Goal: Register for event/course

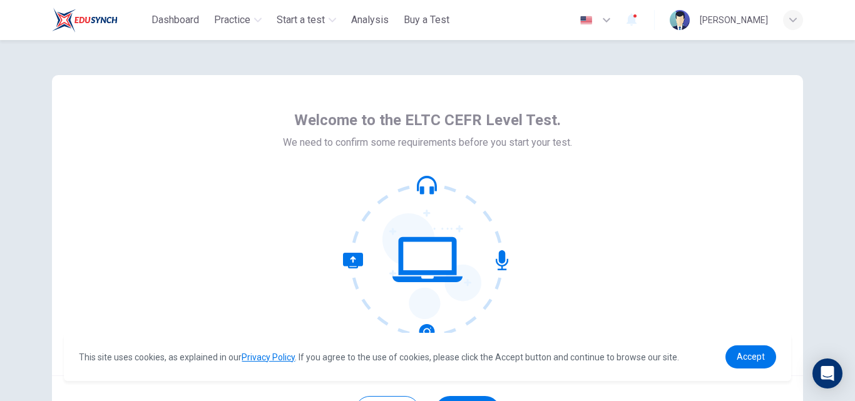
scroll to position [120, 0]
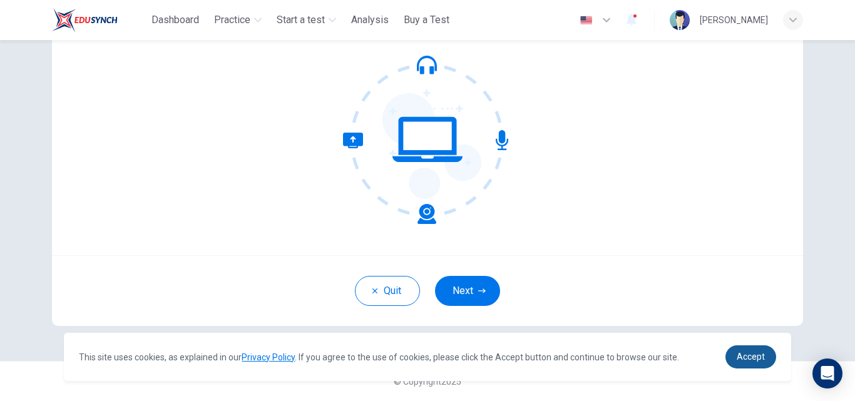
click at [757, 357] on span "Accept" at bounding box center [751, 357] width 28 height 10
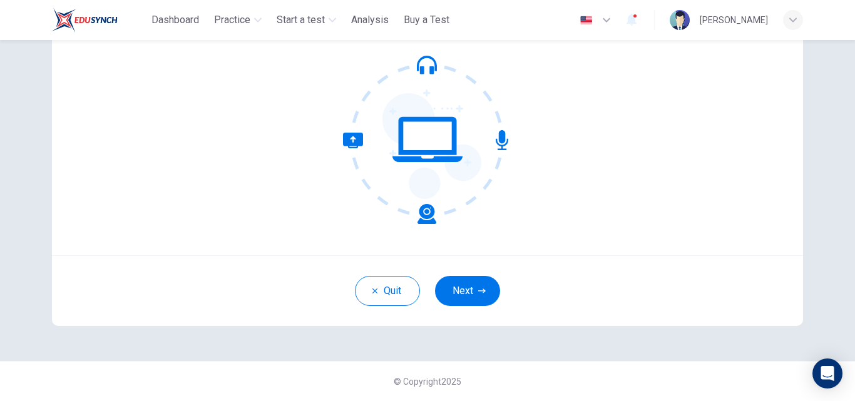
scroll to position [0, 0]
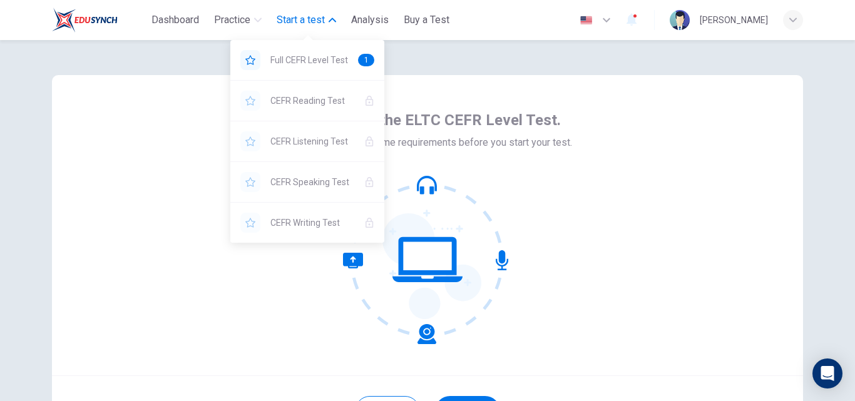
click at [328, 15] on button "Start a test" at bounding box center [306, 20] width 69 height 23
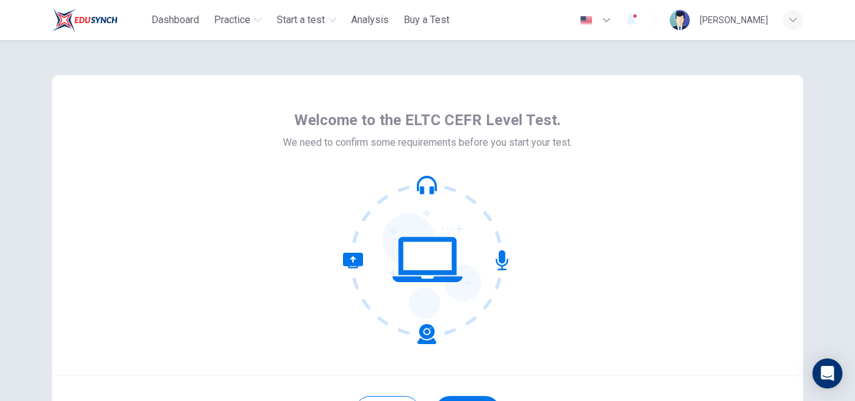
click at [597, 192] on div "Welcome to the ELTC CEFR Level Test. We need to confirm some requirements befor…" at bounding box center [427, 225] width 751 height 300
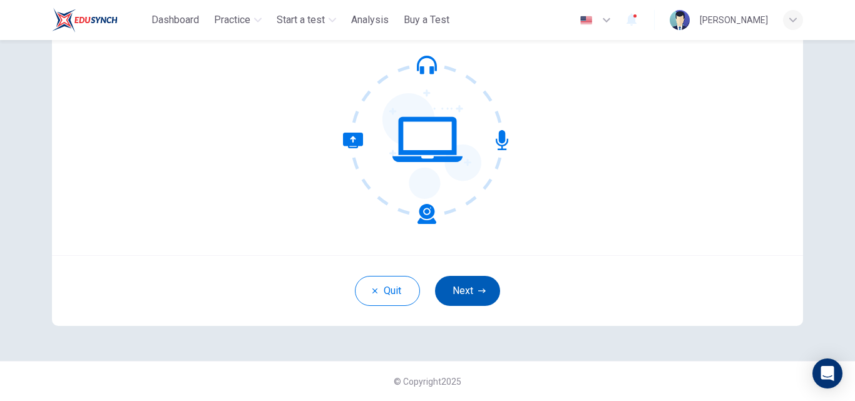
click at [455, 292] on button "Next" at bounding box center [467, 291] width 65 height 30
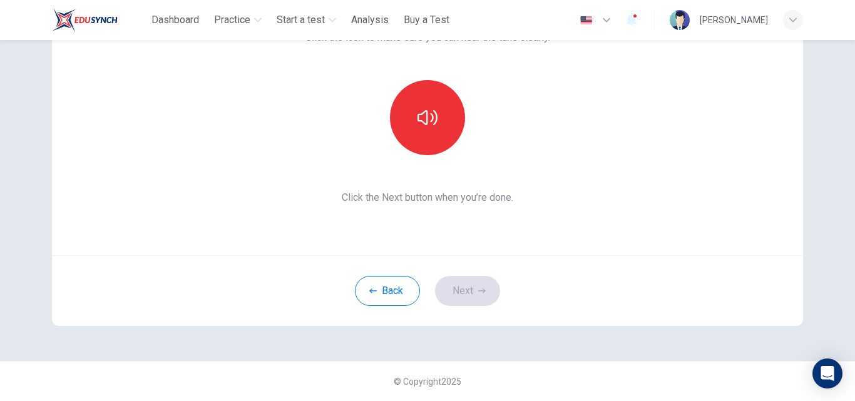
scroll to position [0, 0]
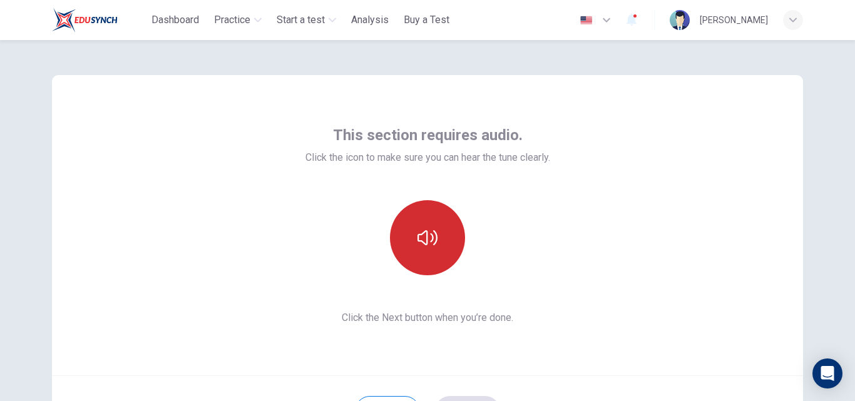
click at [421, 232] on icon "button" at bounding box center [427, 237] width 20 height 15
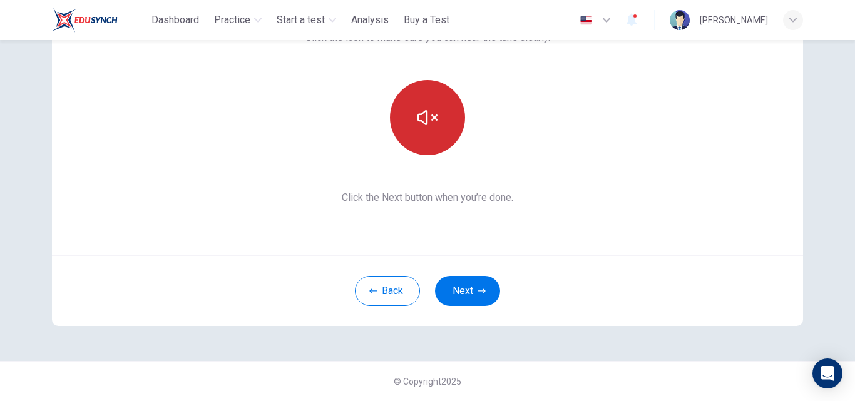
click at [458, 353] on div "This section requires audio. Click the icon to make sure you can hear the tune …" at bounding box center [427, 140] width 791 height 441
click at [461, 348] on div "This section requires audio. Click the icon to make sure you can hear the tune …" at bounding box center [427, 140] width 791 height 441
click at [769, 222] on div "This section requires audio. Click the icon to make sure you can hear the tune …" at bounding box center [427, 105] width 751 height 300
click at [466, 349] on div "This section requires audio. Click the icon to make sure you can hear the tune …" at bounding box center [427, 140] width 791 height 441
click at [420, 193] on span "Click the Next button when you’re done." at bounding box center [427, 197] width 245 height 15
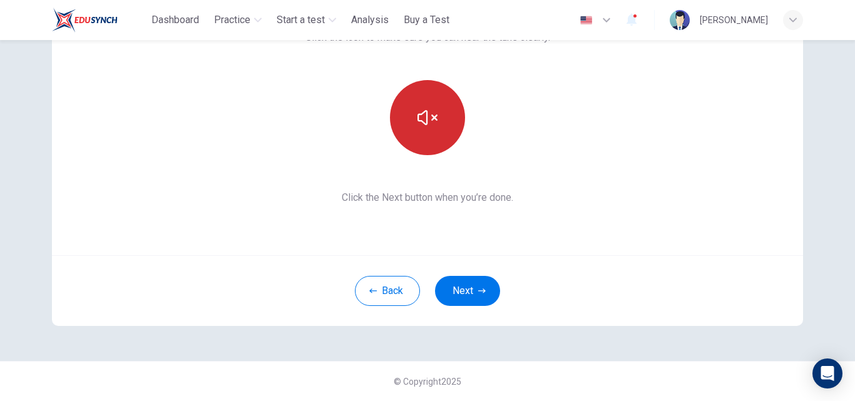
click at [420, 166] on div "This section requires audio. Click the icon to make sure you can hear the tune …" at bounding box center [427, 105] width 245 height 200
click at [843, 242] on div "This section requires audio. Click the icon to make sure you can hear the tune …" at bounding box center [427, 220] width 855 height 361
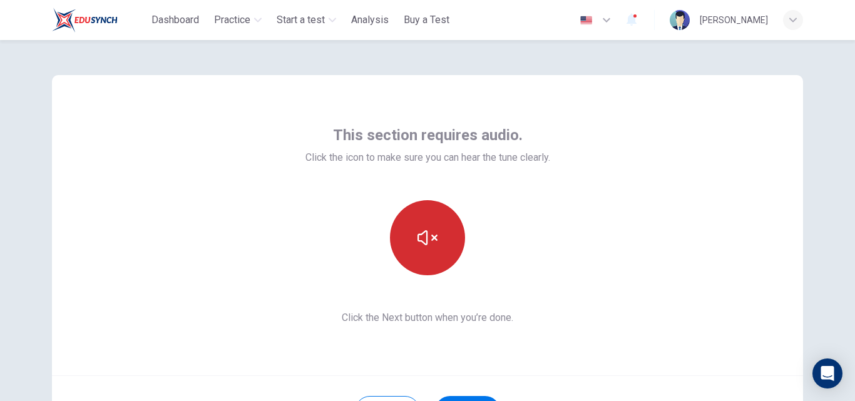
scroll to position [116, 0]
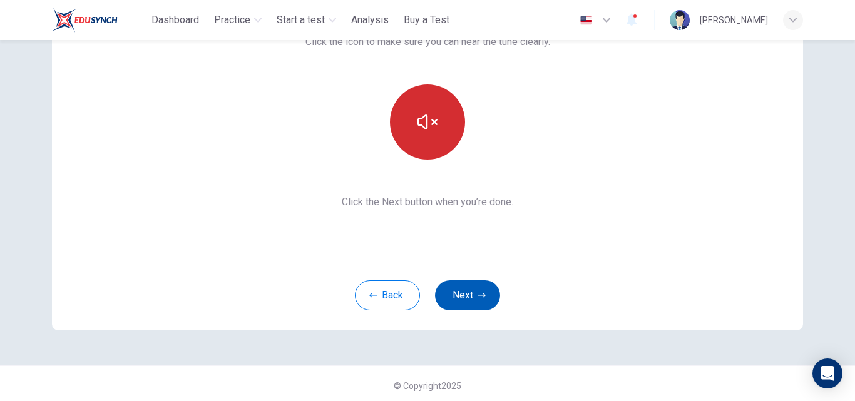
click at [466, 297] on button "Next" at bounding box center [467, 295] width 65 height 30
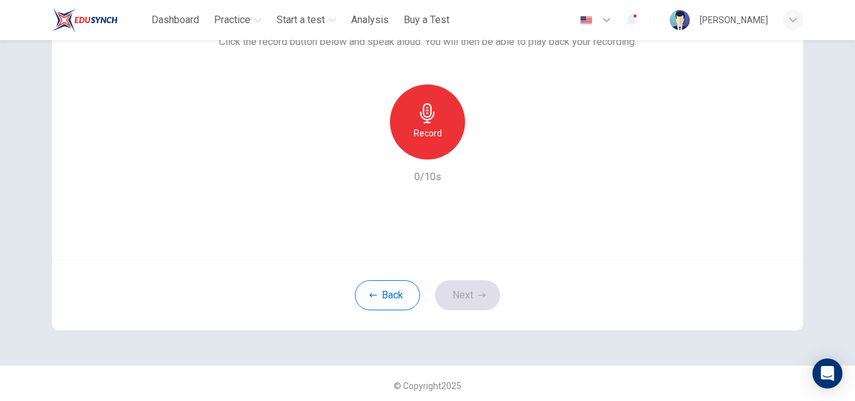
scroll to position [53, 0]
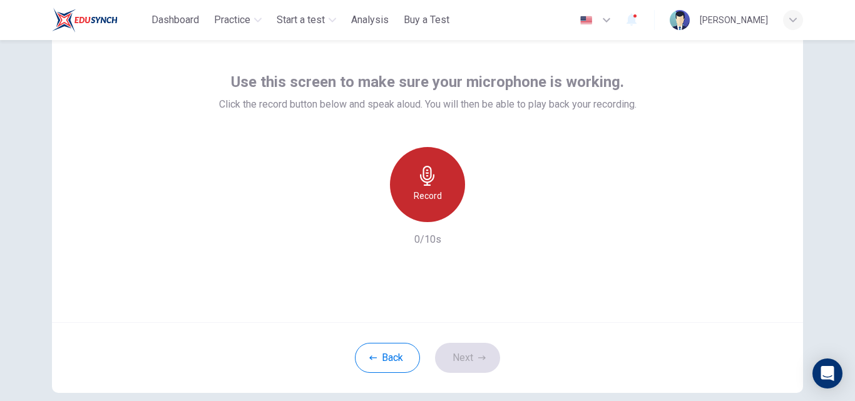
click at [421, 190] on h6 "Record" at bounding box center [428, 195] width 28 height 15
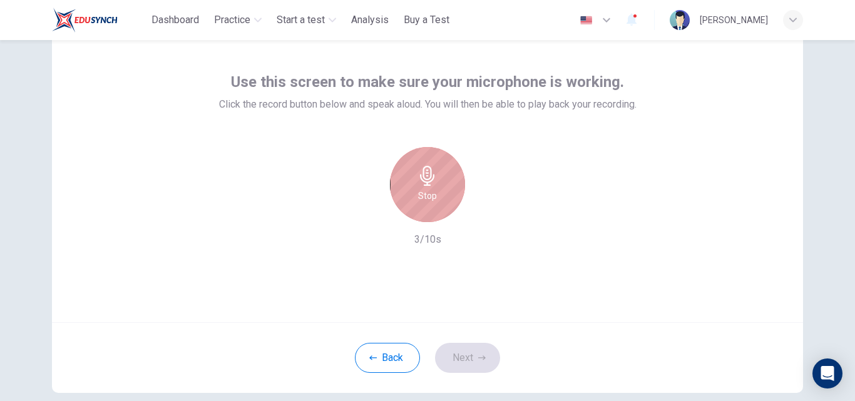
click at [419, 188] on h6 "Stop" at bounding box center [427, 195] width 19 height 15
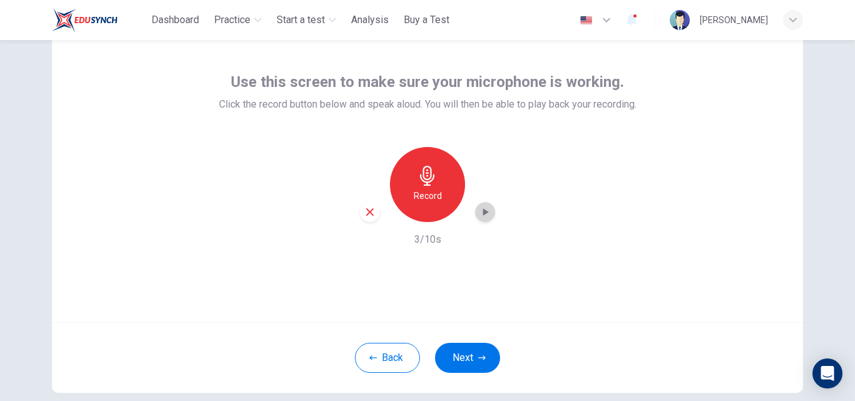
click at [483, 213] on icon "button" at bounding box center [486, 212] width 6 height 8
click at [367, 212] on icon "button" at bounding box center [370, 212] width 8 height 8
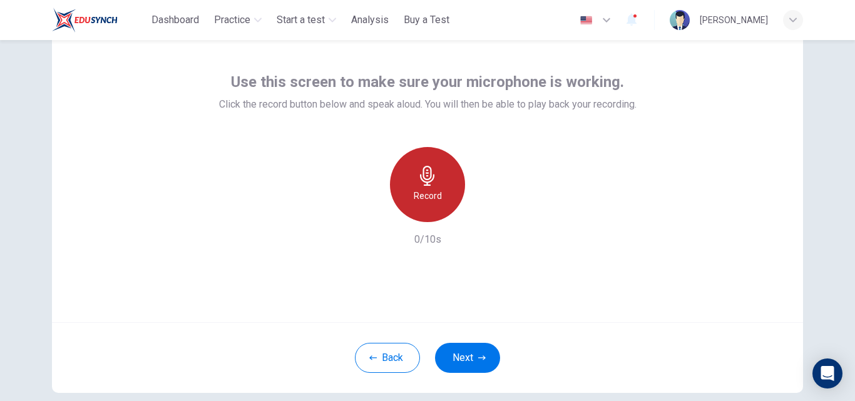
click at [424, 192] on h6 "Record" at bounding box center [428, 195] width 28 height 15
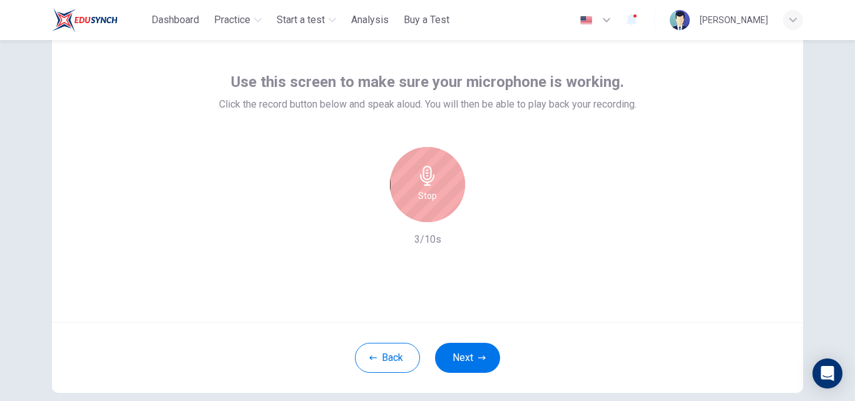
click at [422, 190] on h6 "Stop" at bounding box center [427, 195] width 19 height 15
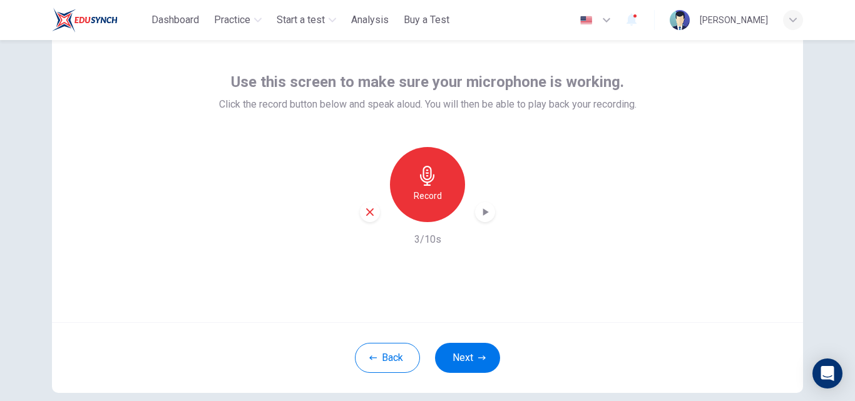
click at [481, 209] on icon "button" at bounding box center [485, 212] width 13 height 13
click at [370, 210] on icon "button" at bounding box center [369, 212] width 11 height 11
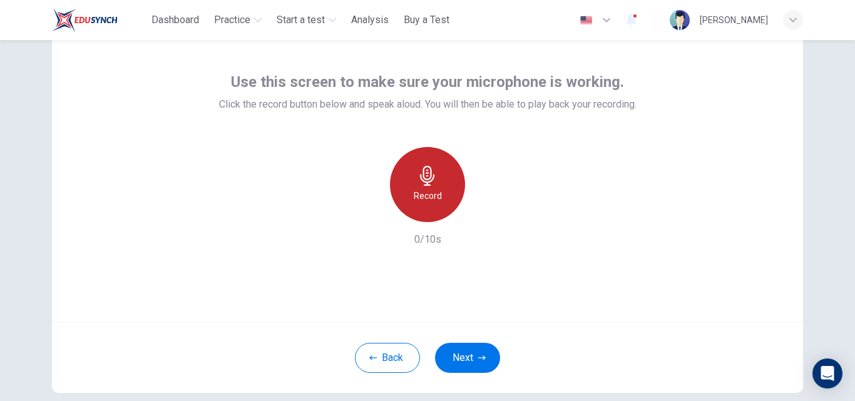
click at [426, 175] on icon "button" at bounding box center [427, 176] width 20 height 20
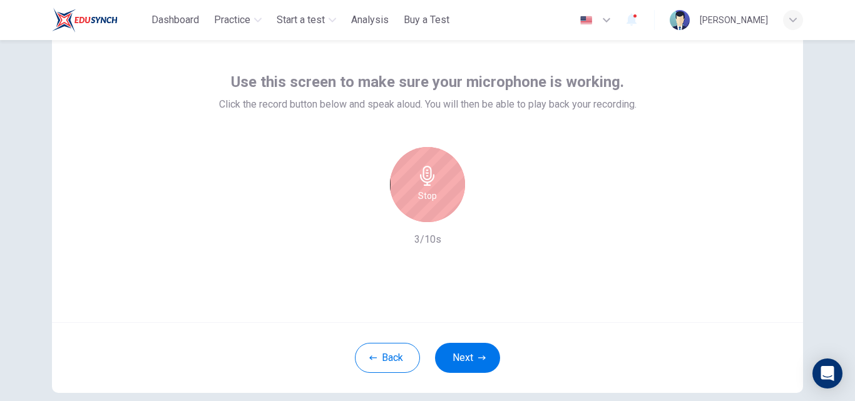
click at [426, 175] on icon "button" at bounding box center [427, 176] width 20 height 20
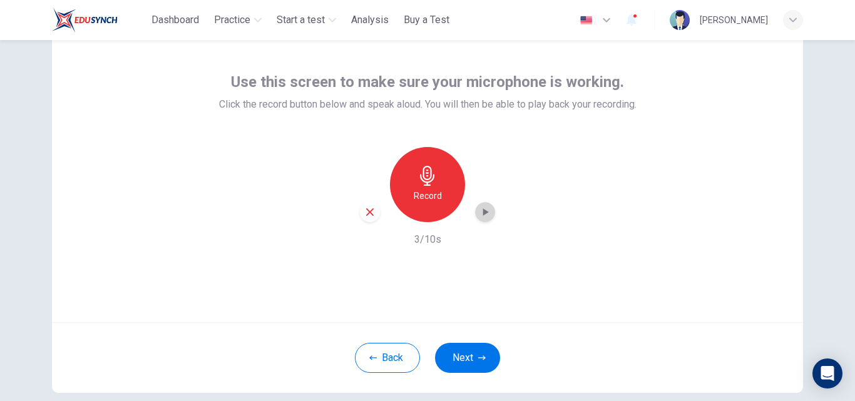
click at [479, 211] on icon "button" at bounding box center [485, 212] width 13 height 13
click at [368, 216] on icon "button" at bounding box center [369, 212] width 11 height 11
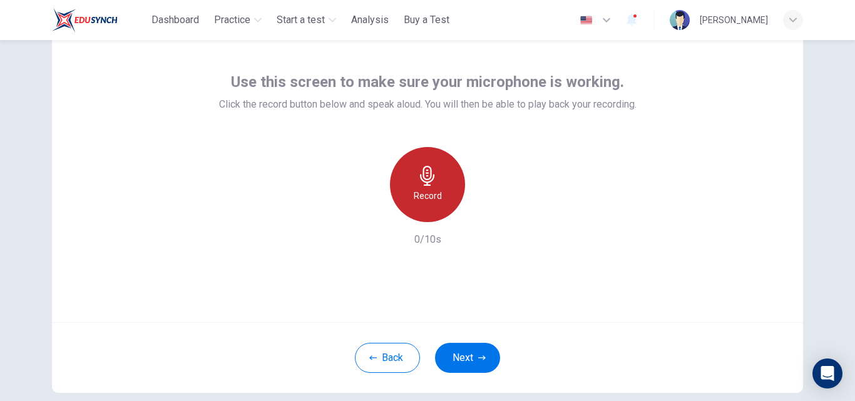
click at [423, 193] on h6 "Record" at bounding box center [428, 195] width 28 height 15
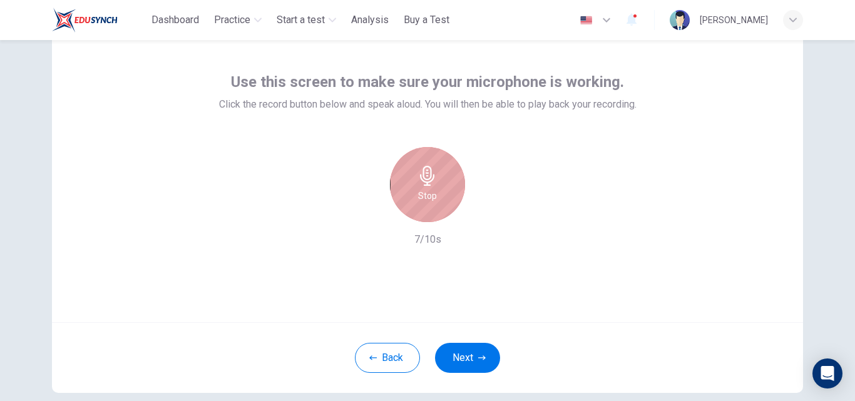
click at [424, 188] on div "Stop" at bounding box center [427, 184] width 75 height 75
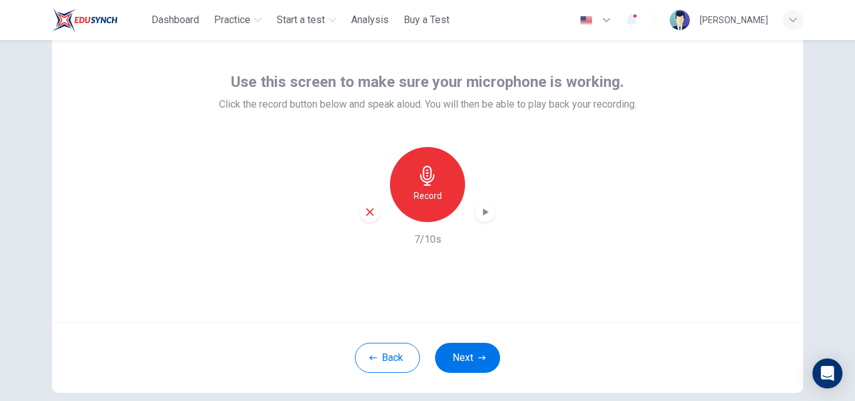
click at [485, 213] on icon "button" at bounding box center [485, 212] width 13 height 13
click at [372, 216] on icon "button" at bounding box center [369, 212] width 11 height 11
click at [429, 183] on icon "button" at bounding box center [427, 176] width 20 height 20
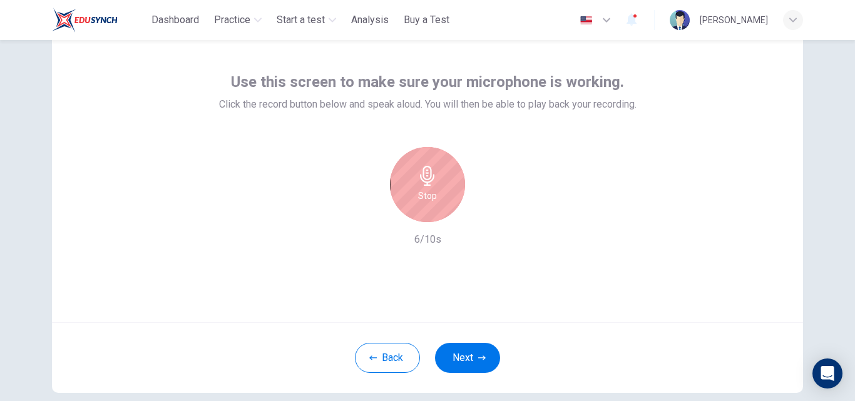
click at [414, 176] on div "Stop" at bounding box center [427, 184] width 75 height 75
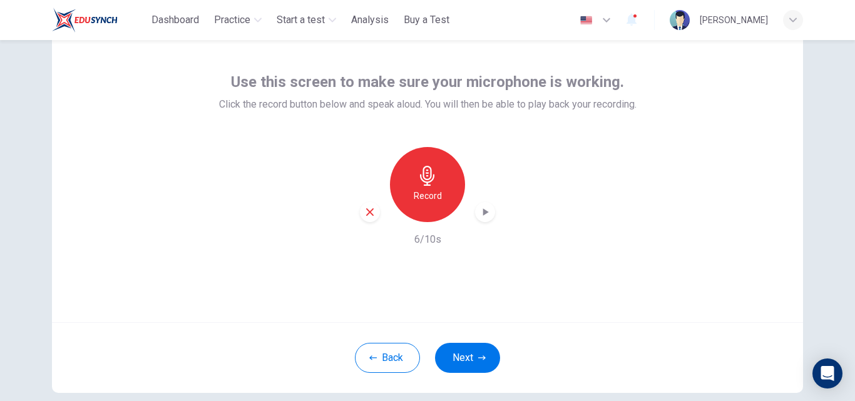
click at [479, 211] on icon "button" at bounding box center [485, 212] width 13 height 13
click at [485, 213] on icon "button" at bounding box center [485, 212] width 13 height 13
click at [369, 212] on icon "button" at bounding box center [369, 212] width 11 height 11
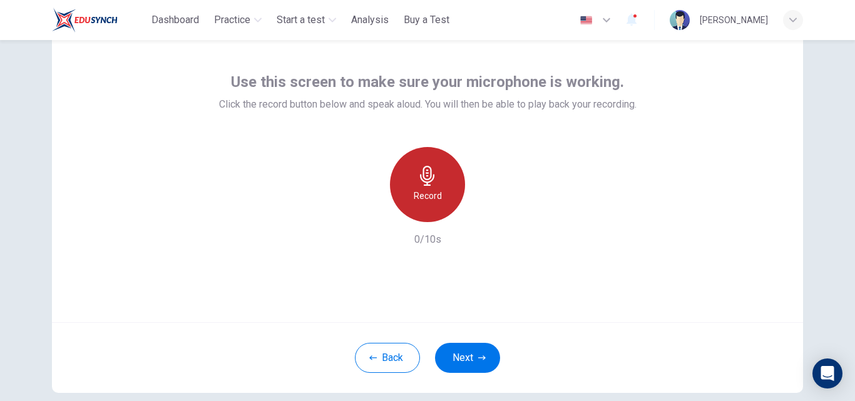
click at [423, 193] on h6 "Record" at bounding box center [428, 195] width 28 height 15
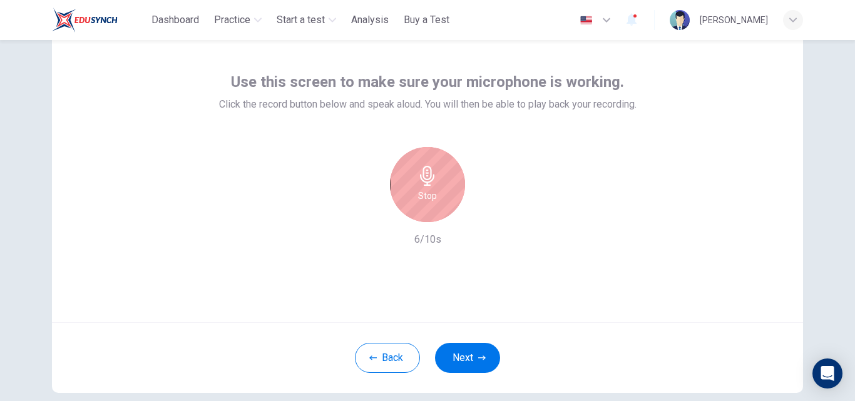
click at [424, 183] on icon "button" at bounding box center [427, 176] width 14 height 20
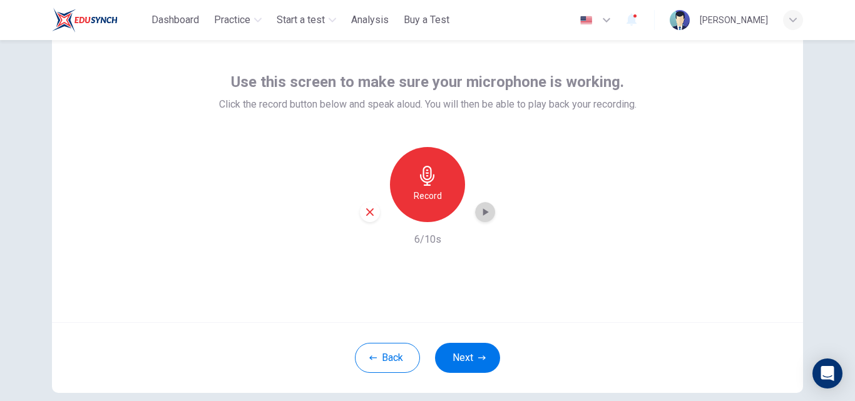
click at [486, 211] on icon "button" at bounding box center [485, 212] width 13 height 13
click at [460, 362] on button "Next" at bounding box center [467, 358] width 65 height 30
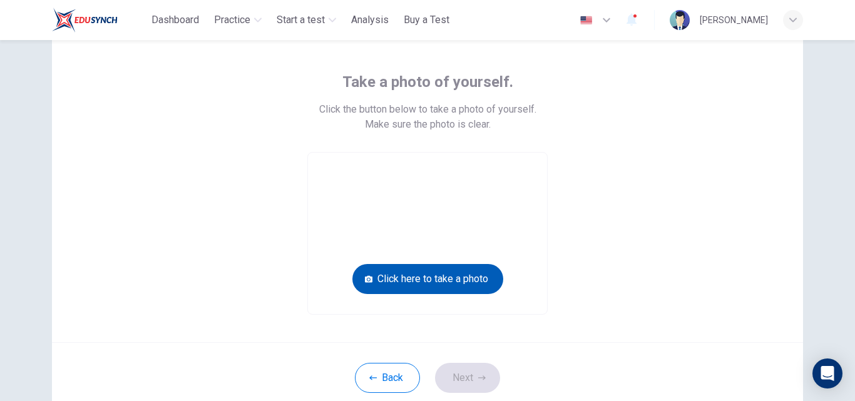
click at [442, 282] on button "Click here to take a photo" at bounding box center [427, 279] width 151 height 30
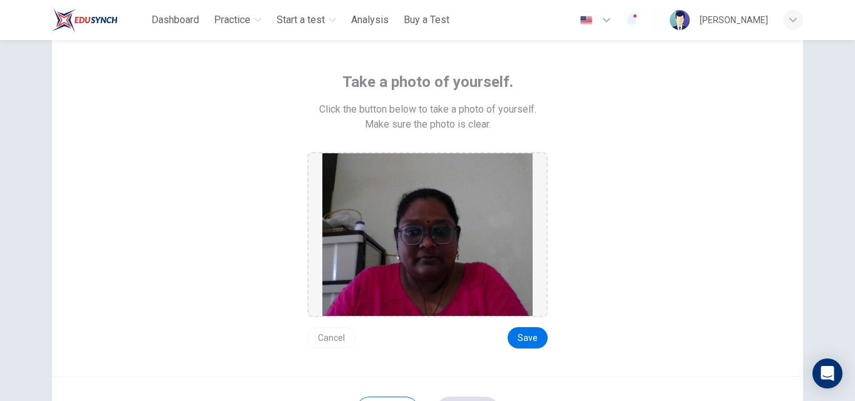
click at [332, 337] on button "Cancel" at bounding box center [331, 337] width 48 height 21
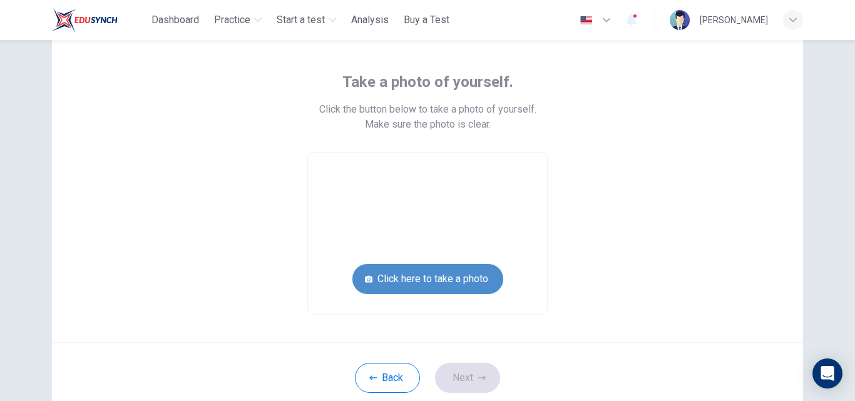
click at [427, 286] on button "Click here to take a photo" at bounding box center [427, 279] width 151 height 30
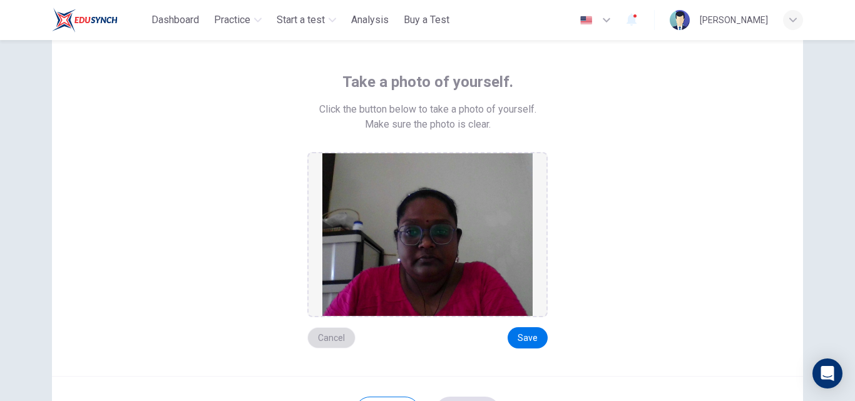
click at [319, 337] on button "Cancel" at bounding box center [331, 337] width 48 height 21
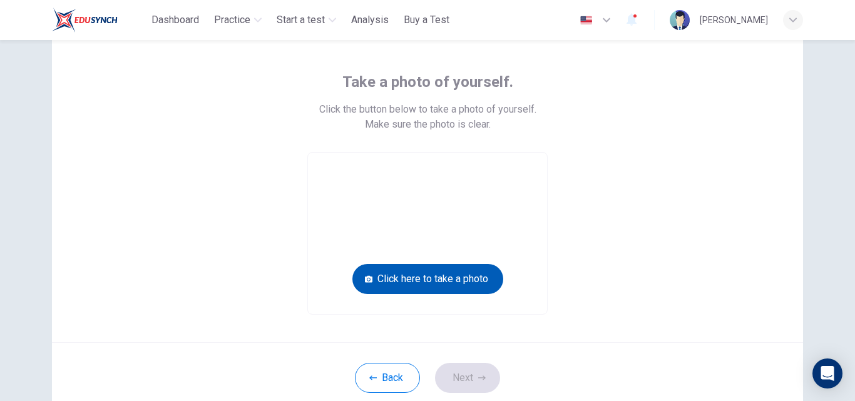
click at [459, 280] on button "Click here to take a photo" at bounding box center [427, 279] width 151 height 30
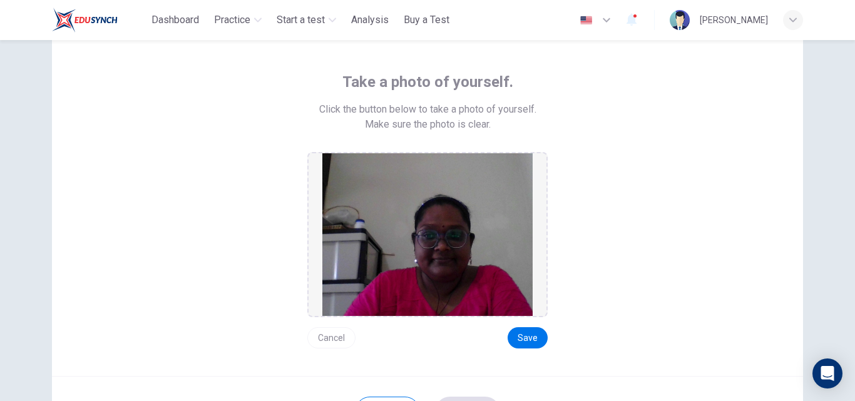
scroll to position [174, 0]
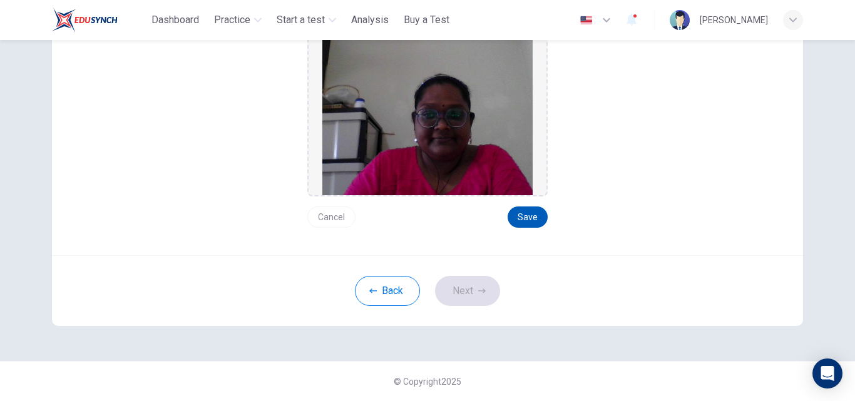
click at [523, 220] on button "Save" at bounding box center [528, 217] width 40 height 21
click at [470, 289] on button "Next" at bounding box center [467, 291] width 65 height 30
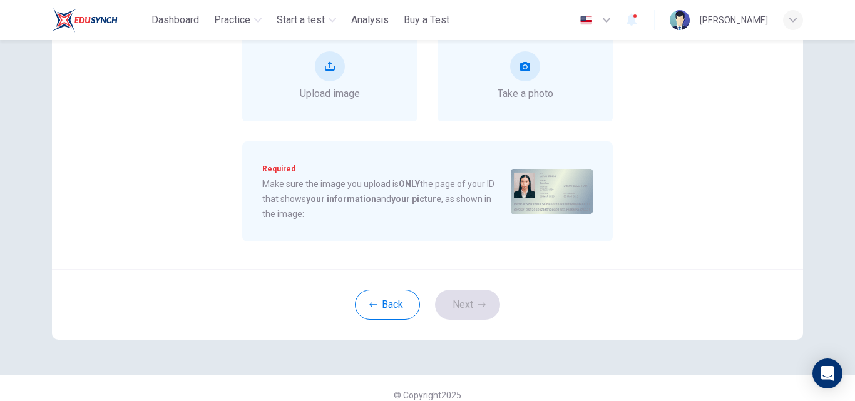
scroll to position [49, 0]
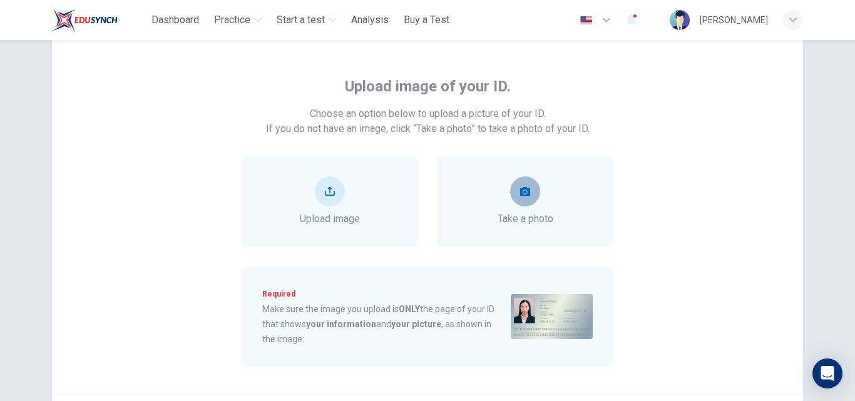
click at [524, 184] on button "take photo" at bounding box center [525, 191] width 30 height 30
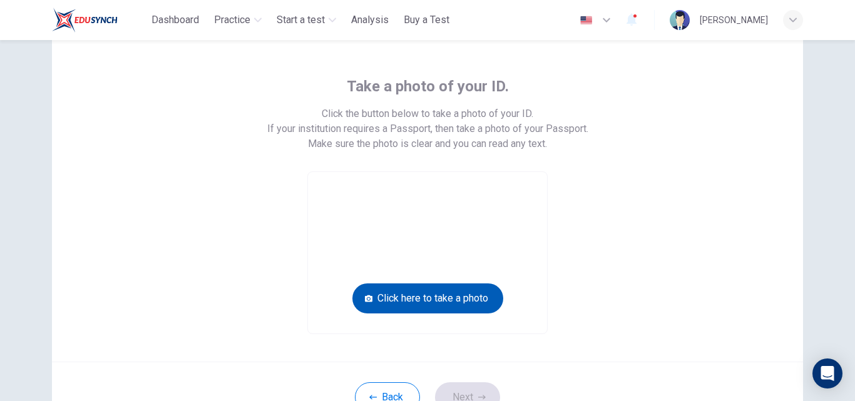
click at [441, 295] on button "Click here to take a photo" at bounding box center [427, 298] width 151 height 30
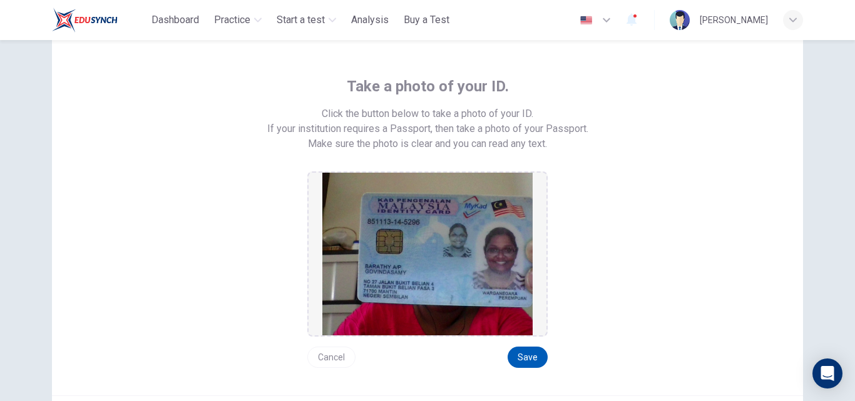
click at [523, 354] on button "Save" at bounding box center [528, 357] width 40 height 21
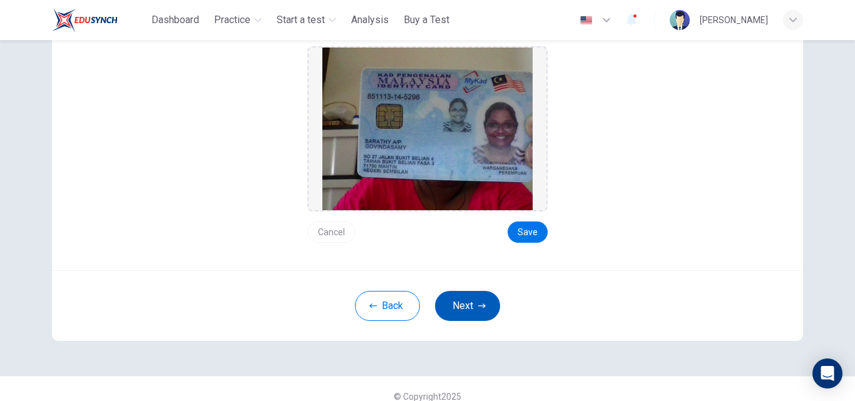
click at [457, 308] on button "Next" at bounding box center [467, 306] width 65 height 30
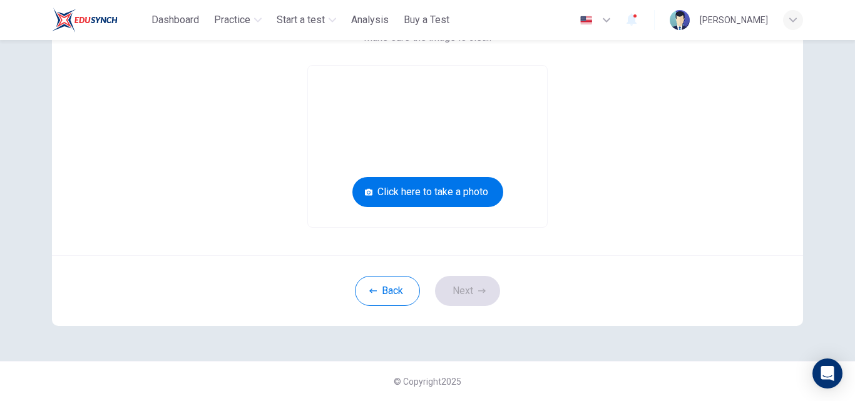
scroll to position [0, 0]
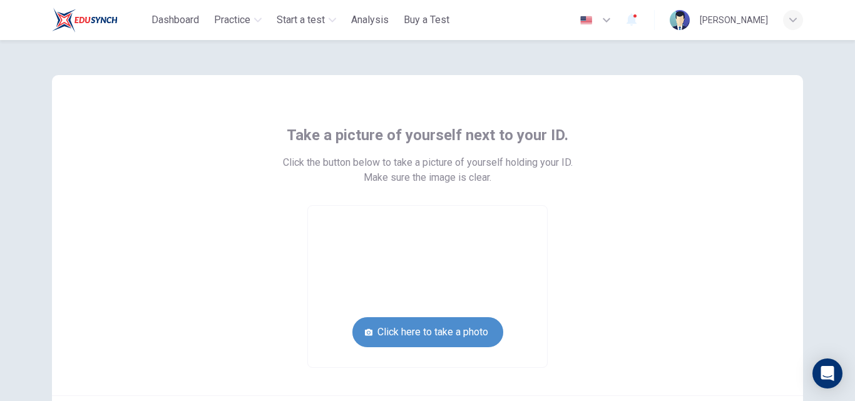
click at [471, 327] on button "Click here to take a photo" at bounding box center [427, 332] width 151 height 30
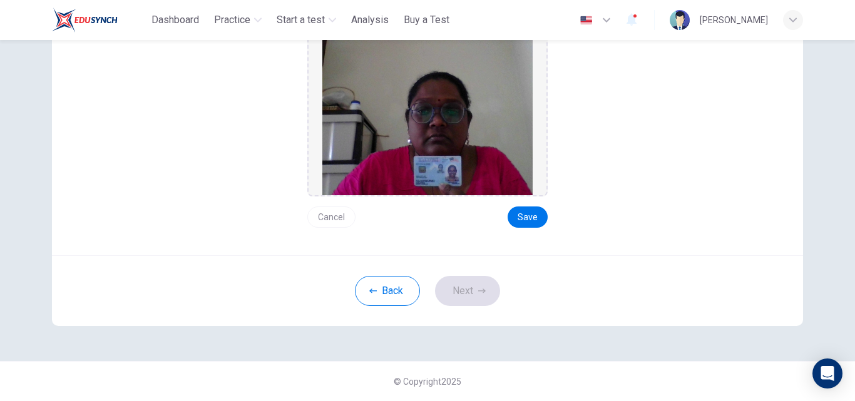
scroll to position [49, 0]
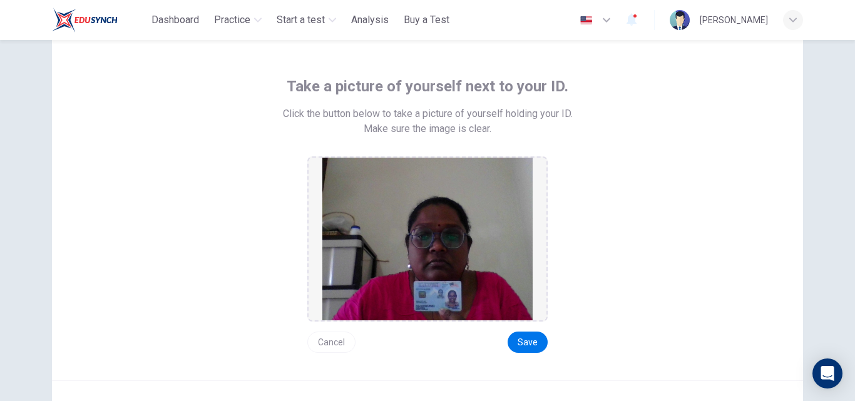
drag, startPoint x: 511, startPoint y: 347, endPoint x: 594, endPoint y: 334, distance: 83.6
click at [511, 346] on button "Save" at bounding box center [528, 342] width 40 height 21
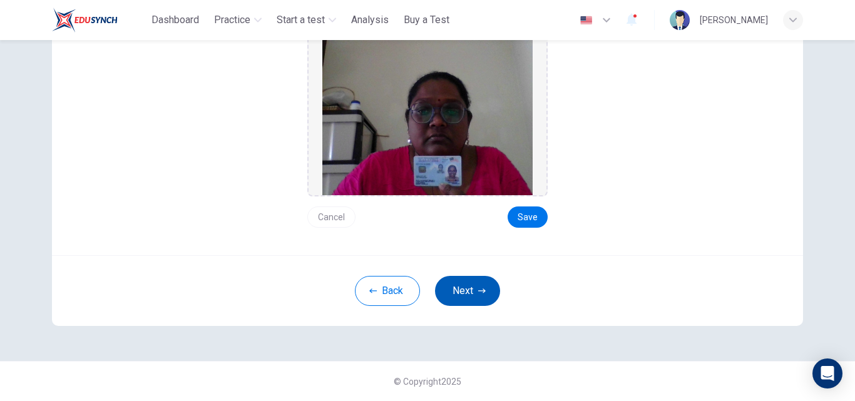
click at [467, 295] on button "Next" at bounding box center [467, 291] width 65 height 30
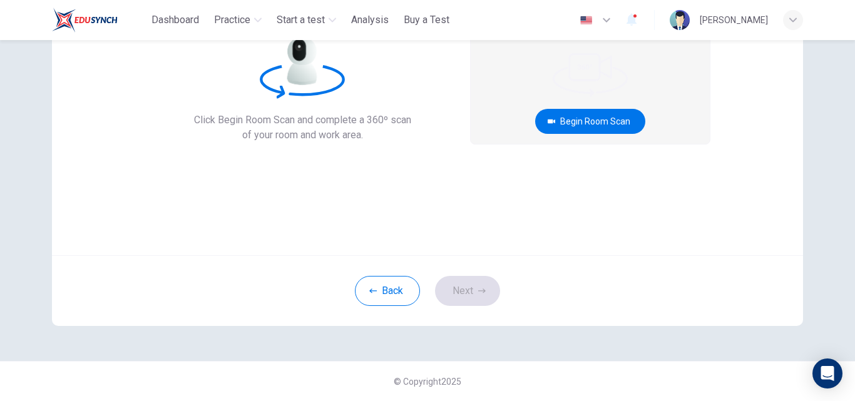
scroll to position [0, 0]
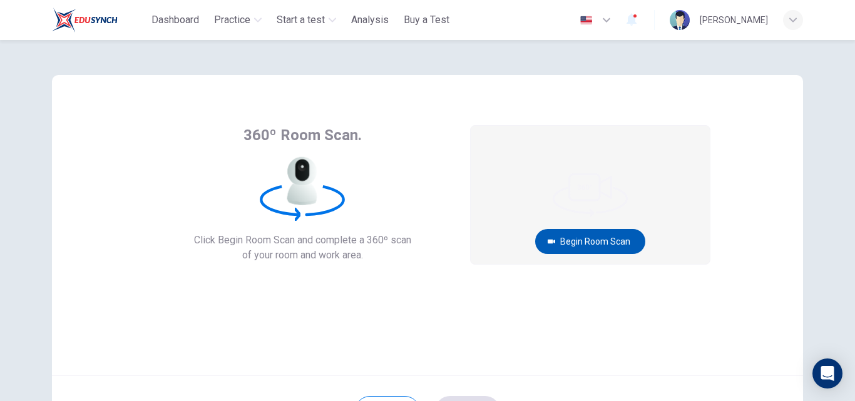
click at [584, 241] on button "Begin Room Scan" at bounding box center [590, 241] width 110 height 25
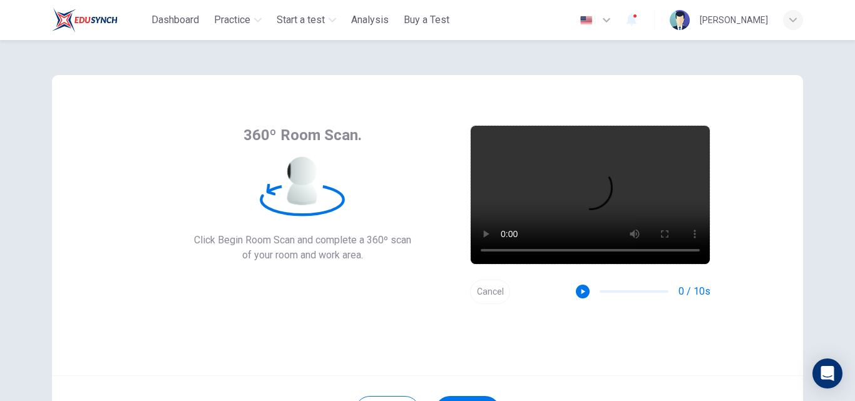
scroll to position [120, 0]
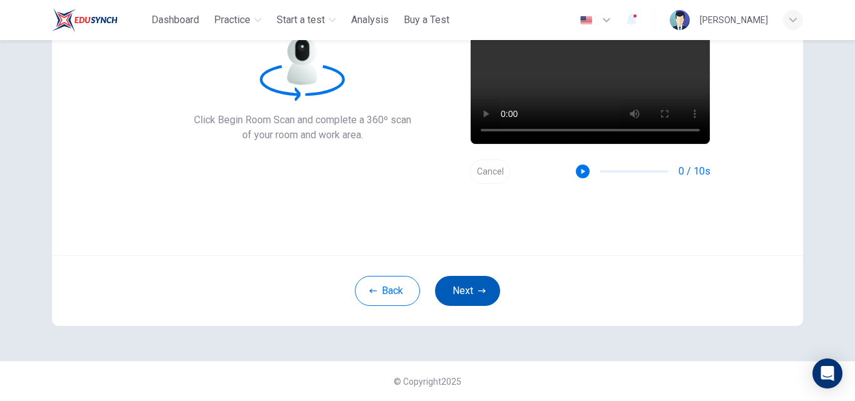
click at [473, 292] on button "Next" at bounding box center [467, 291] width 65 height 30
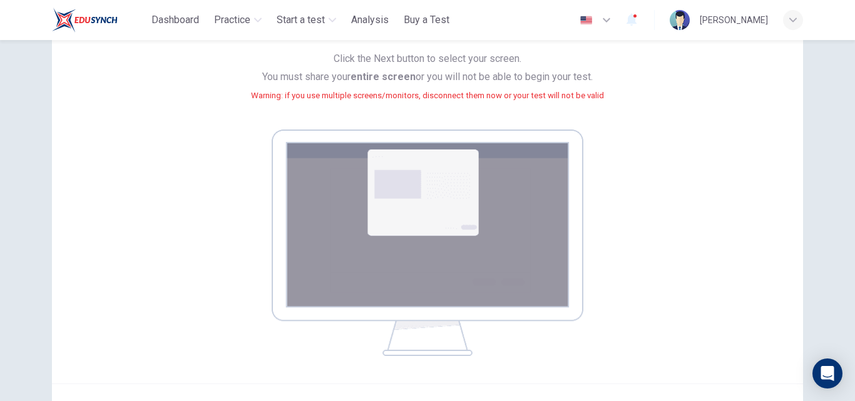
scroll to position [183, 0]
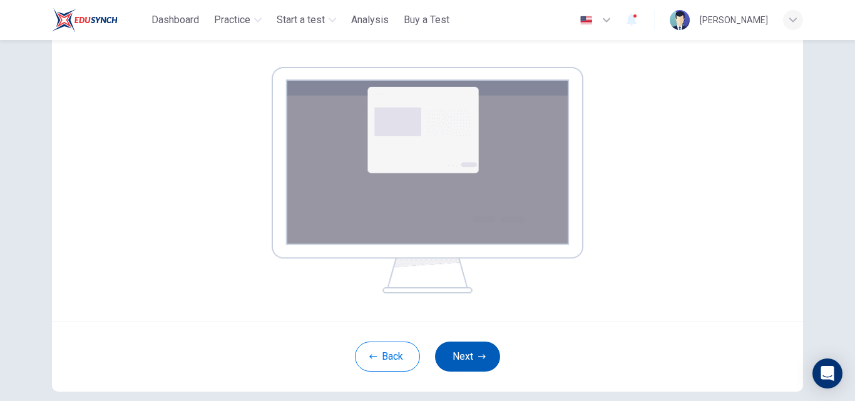
click at [466, 355] on button "Next" at bounding box center [467, 357] width 65 height 30
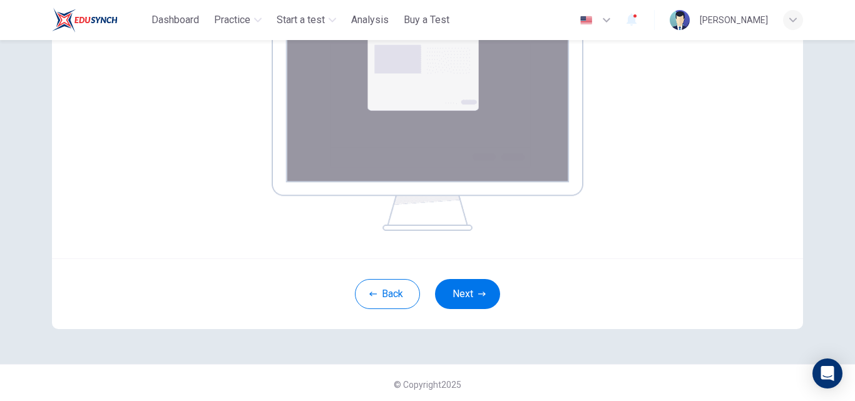
scroll to position [248, 0]
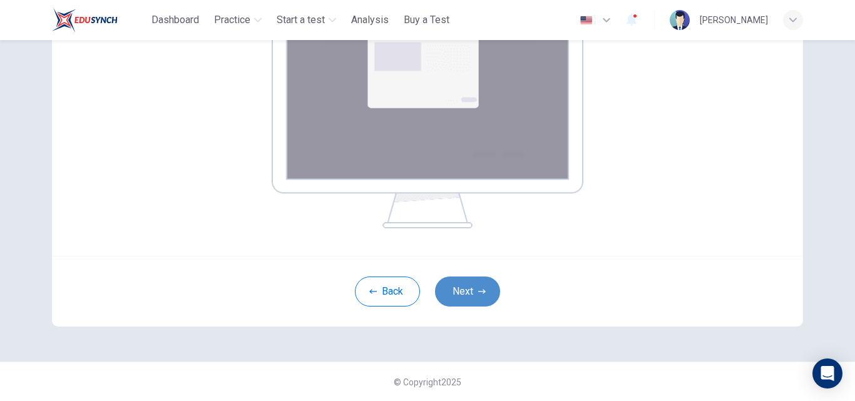
click at [467, 297] on button "Next" at bounding box center [467, 292] width 65 height 30
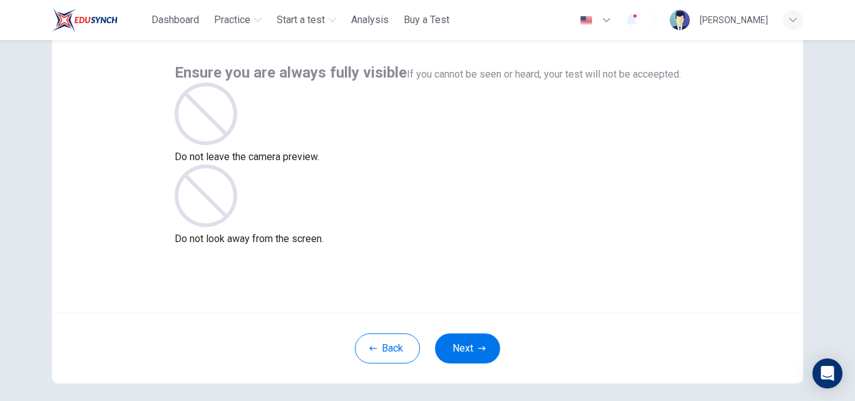
scroll to position [120, 0]
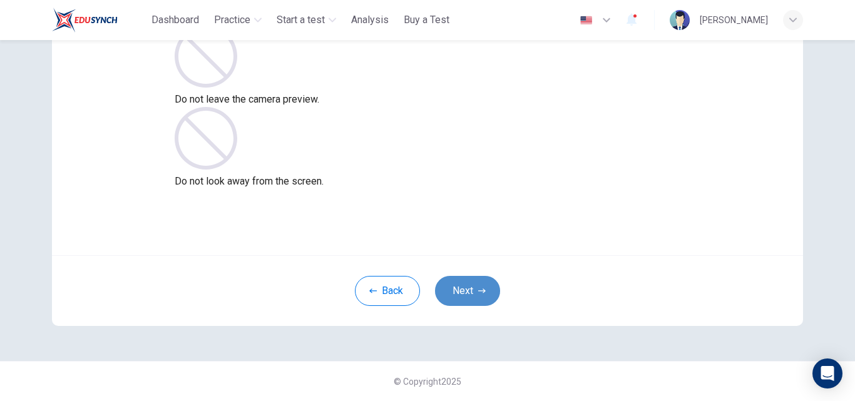
click at [469, 290] on button "Next" at bounding box center [467, 291] width 65 height 30
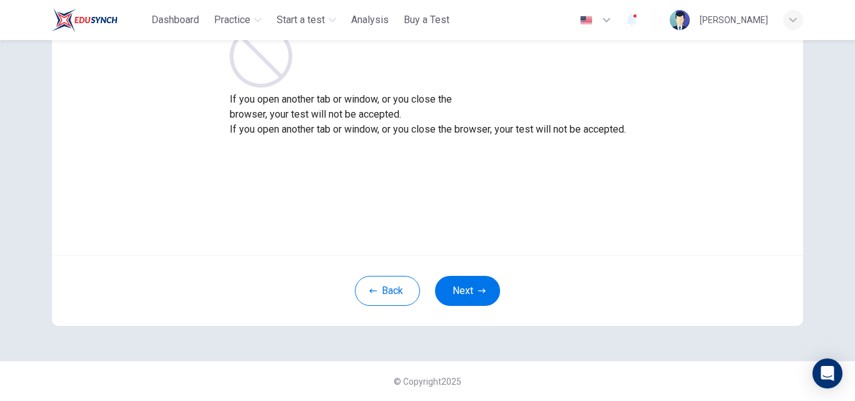
scroll to position [58, 0]
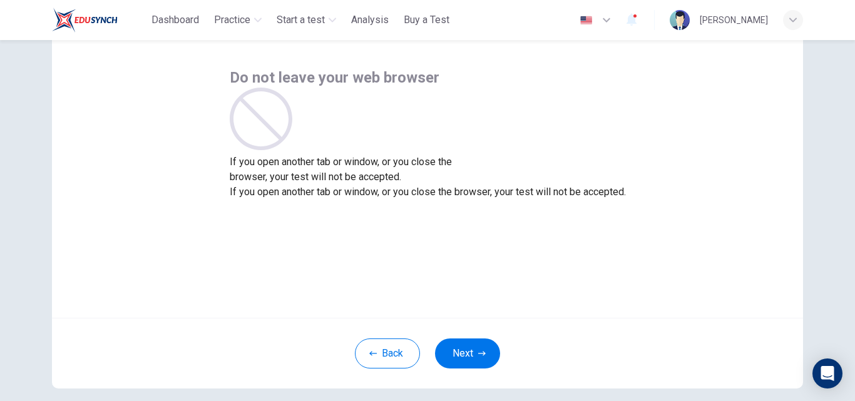
click at [459, 292] on div "Do not leave your web browser If you open another tab or window, or you close t…" at bounding box center [427, 168] width 751 height 300
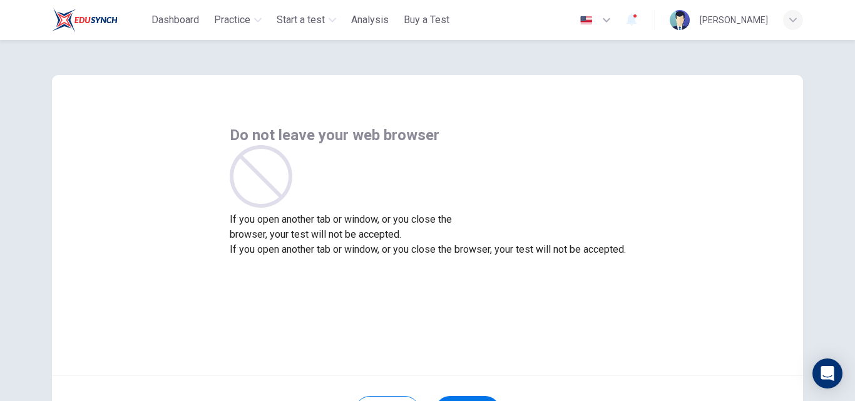
scroll to position [120, 0]
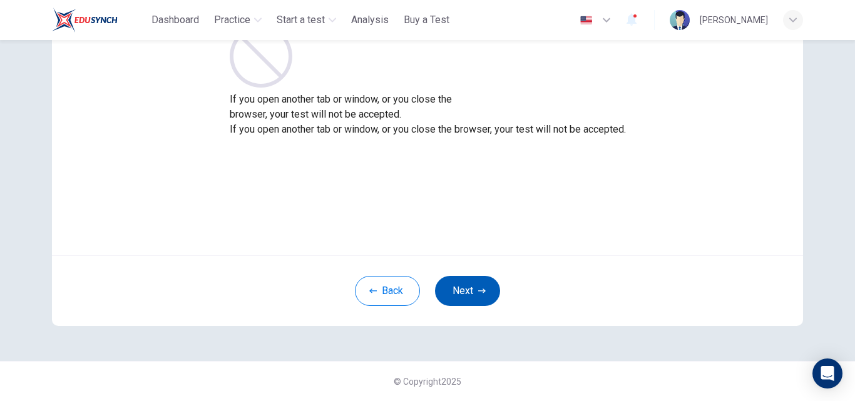
click at [460, 290] on button "Next" at bounding box center [467, 291] width 65 height 30
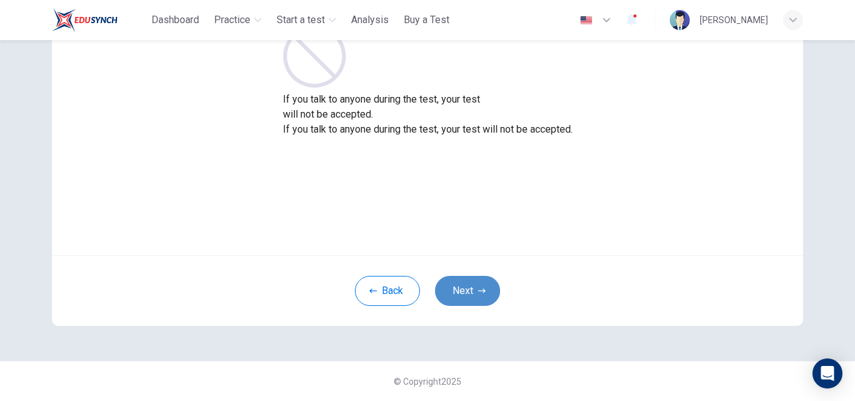
click at [456, 292] on button "Next" at bounding box center [467, 291] width 65 height 30
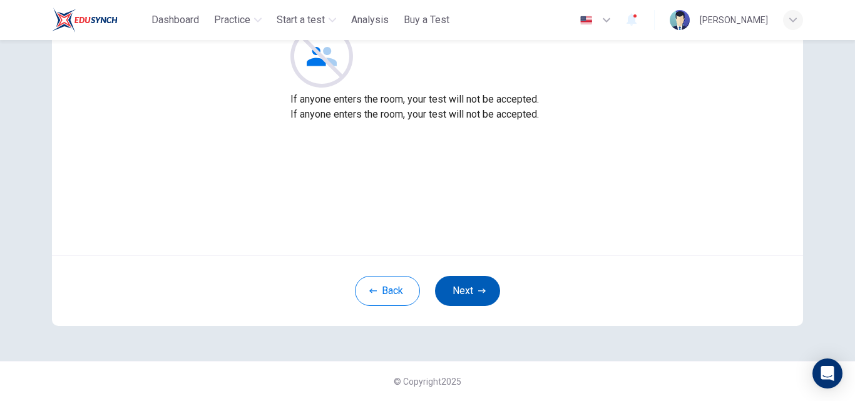
click at [456, 292] on button "Next" at bounding box center [467, 291] width 65 height 30
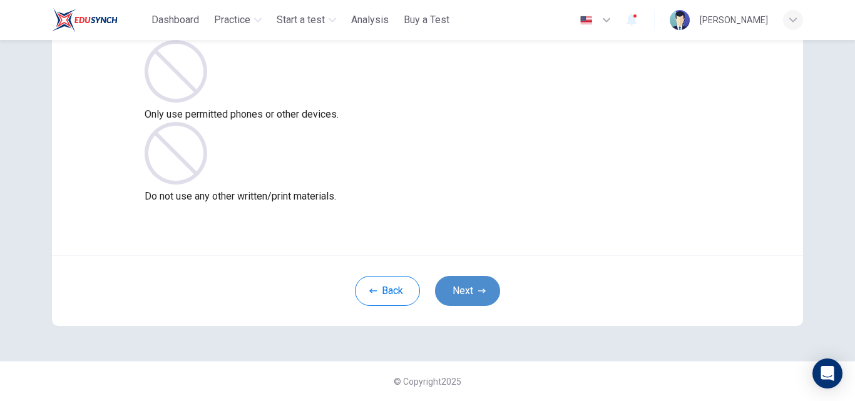
click at [456, 292] on button "Next" at bounding box center [467, 291] width 65 height 30
click at [459, 295] on button "Next" at bounding box center [467, 291] width 65 height 30
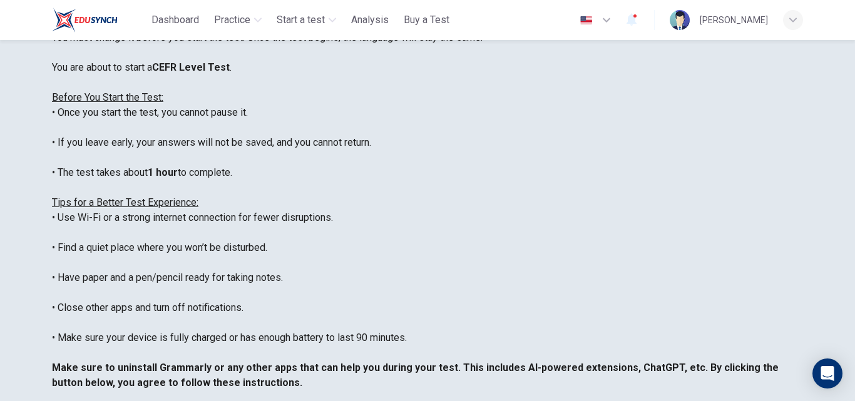
scroll to position [295, 0]
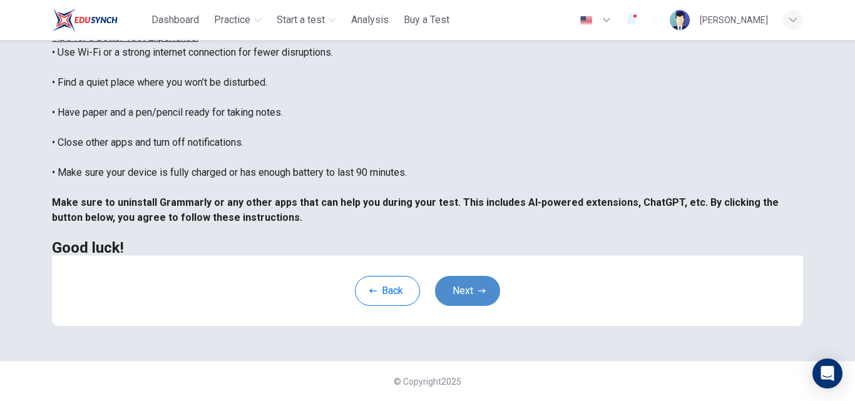
click at [469, 295] on button "Next" at bounding box center [467, 291] width 65 height 30
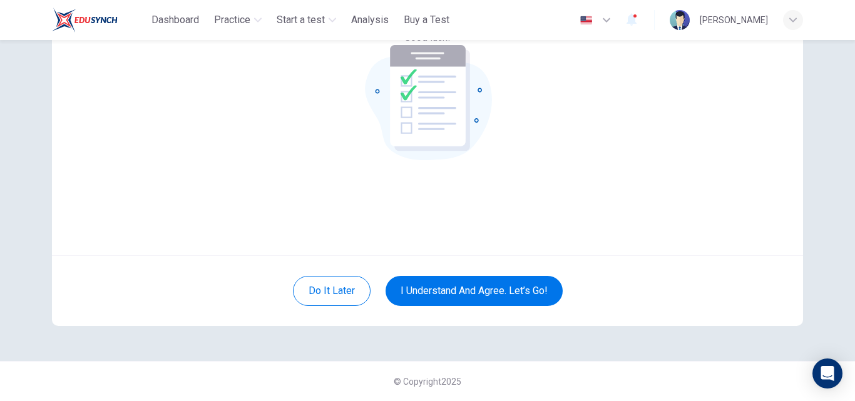
scroll to position [120, 0]
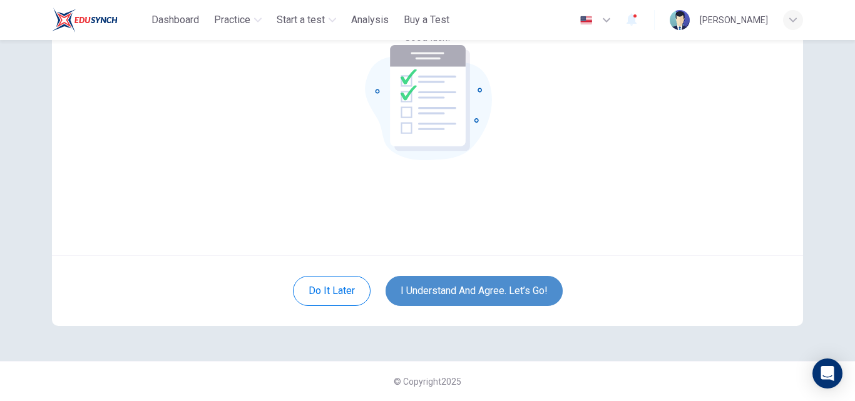
click at [476, 299] on button "I understand and agree. Let’s go!" at bounding box center [474, 291] width 177 height 30
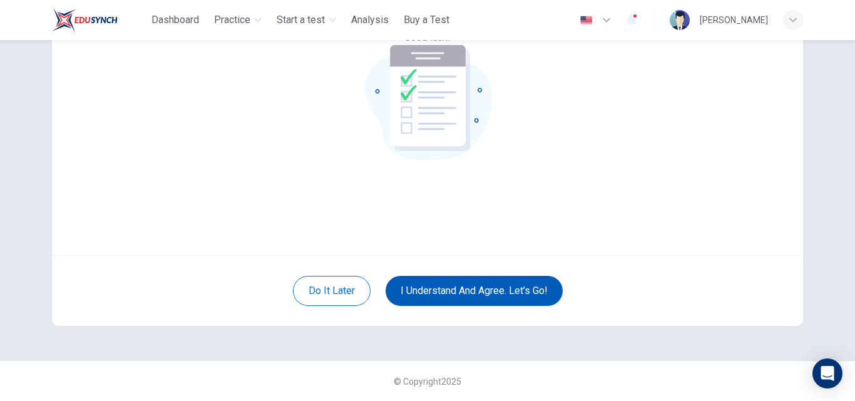
click at [459, 285] on button "I understand and agree. Let’s go!" at bounding box center [474, 291] width 177 height 30
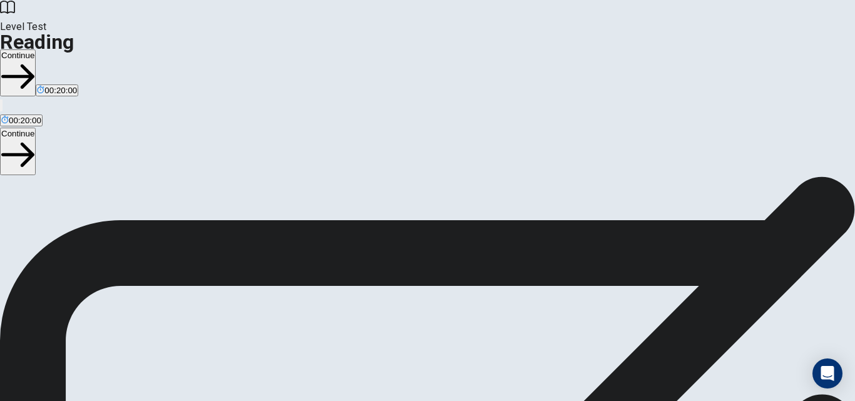
scroll to position [125, 0]
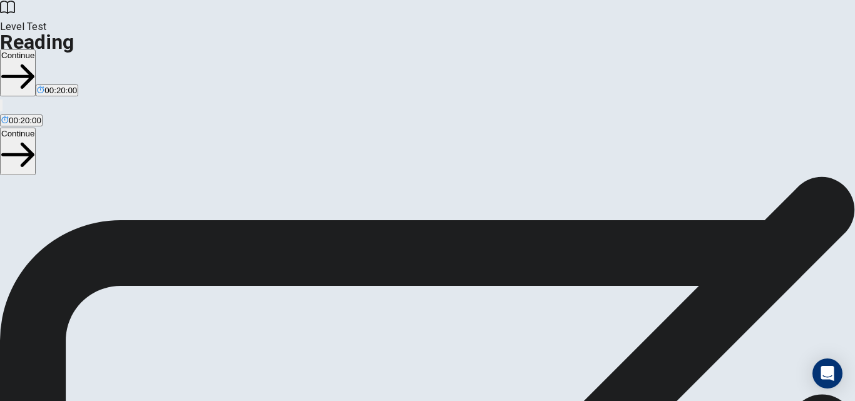
click at [36, 49] on button "Continue" at bounding box center [18, 72] width 36 height 47
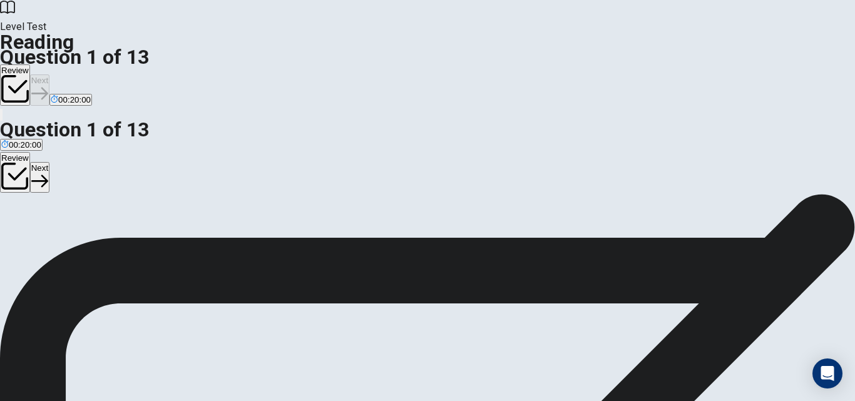
scroll to position [9, 0]
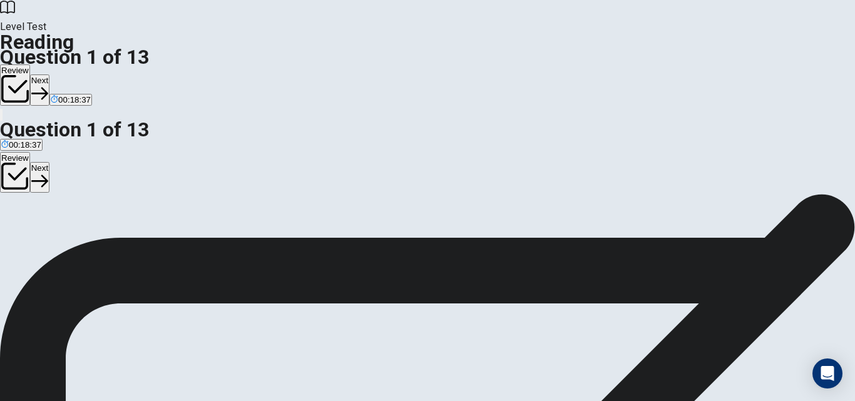
scroll to position [125, 0]
click at [49, 74] on button "Next" at bounding box center [39, 89] width 19 height 31
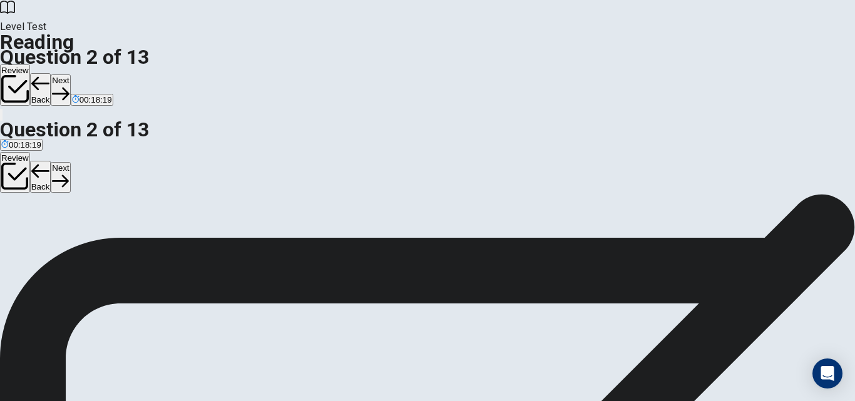
click at [70, 74] on button "Next" at bounding box center [60, 89] width 19 height 31
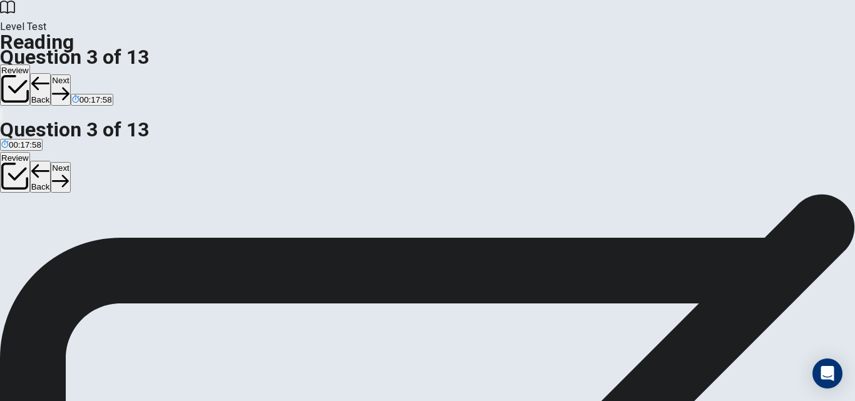
click at [70, 74] on button "Next" at bounding box center [60, 89] width 19 height 31
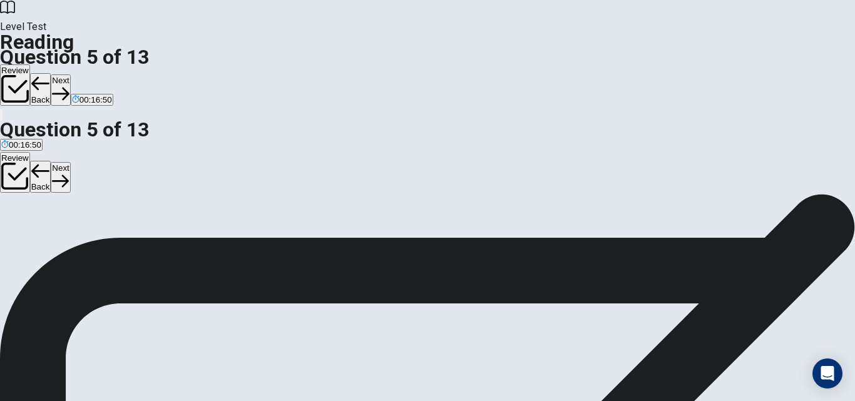
scroll to position [101, 0]
click at [70, 74] on button "Next" at bounding box center [60, 89] width 19 height 31
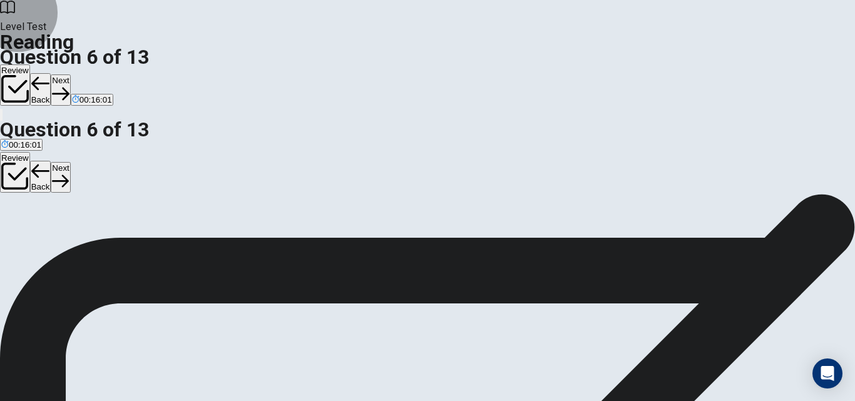
click at [70, 74] on button "Next" at bounding box center [60, 89] width 19 height 31
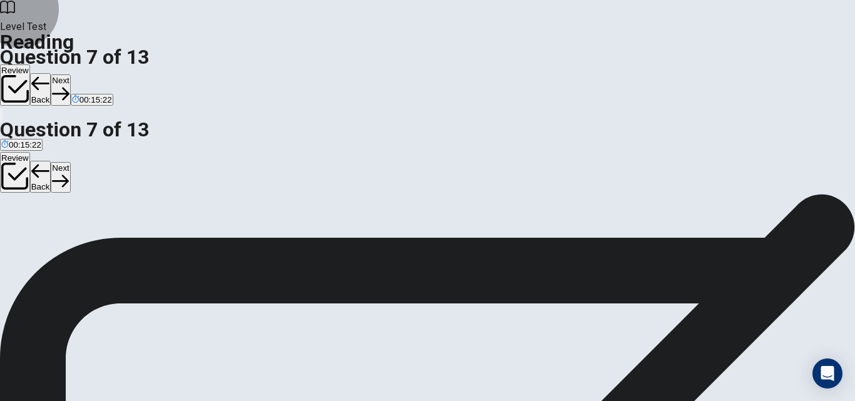
click at [70, 74] on button "Next" at bounding box center [60, 89] width 19 height 31
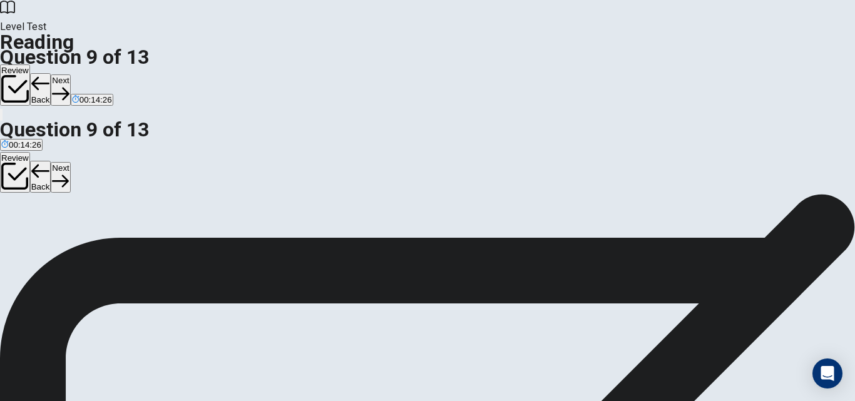
click at [634, 64] on div "Review Back Next 00:14:26" at bounding box center [427, 85] width 855 height 43
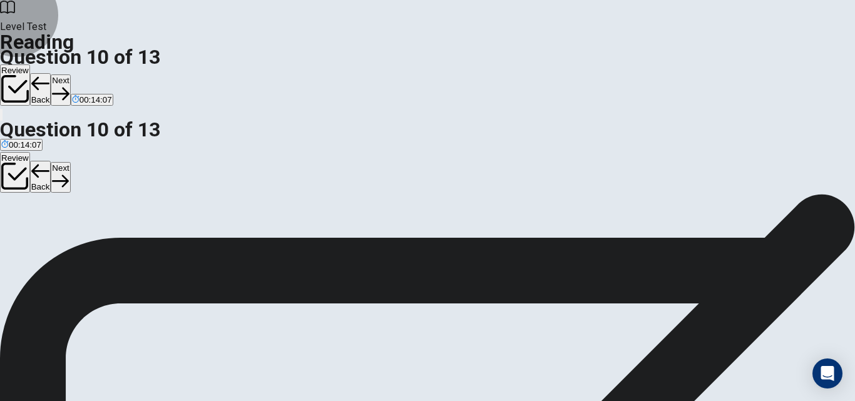
click at [70, 74] on button "Next" at bounding box center [60, 89] width 19 height 31
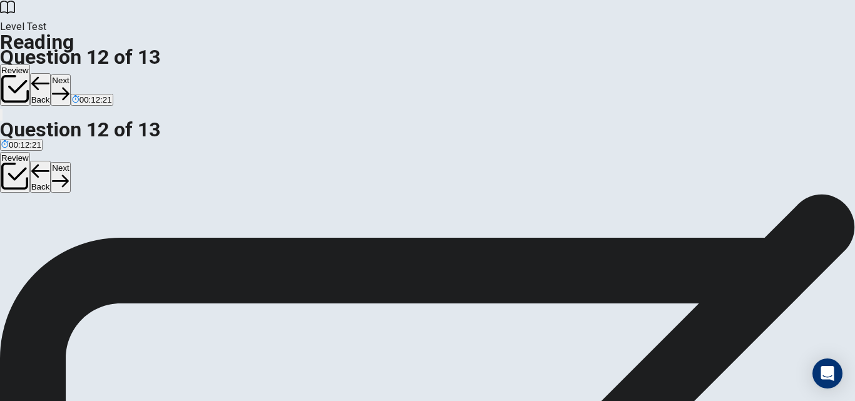
click at [70, 74] on button "Next" at bounding box center [60, 89] width 19 height 31
drag, startPoint x: 143, startPoint y: 310, endPoint x: 428, endPoint y: 243, distance: 292.5
drag, startPoint x: 147, startPoint y: 326, endPoint x: 369, endPoint y: 200, distance: 255.3
drag, startPoint x: 286, startPoint y: 272, endPoint x: 357, endPoint y: 219, distance: 88.5
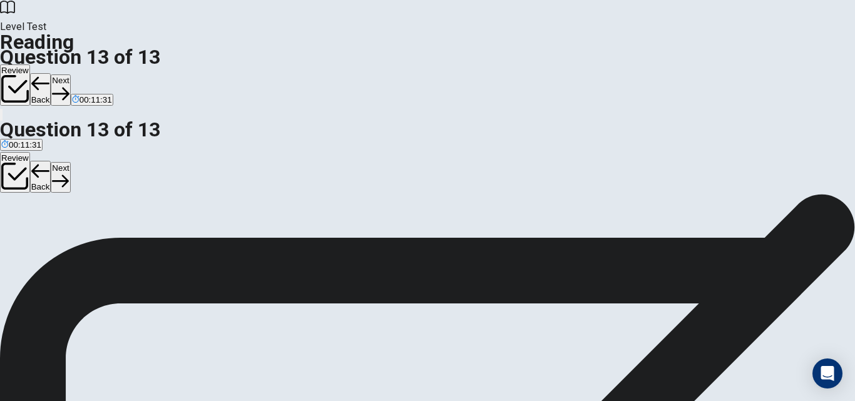
scroll to position [164, 0]
drag, startPoint x: 99, startPoint y: 153, endPoint x: 340, endPoint y: 183, distance: 243.5
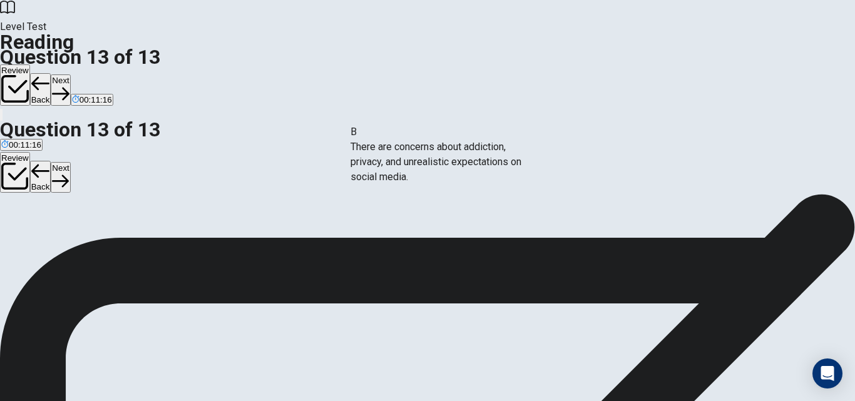
drag, startPoint x: 99, startPoint y: 236, endPoint x: 416, endPoint y: 180, distance: 321.5
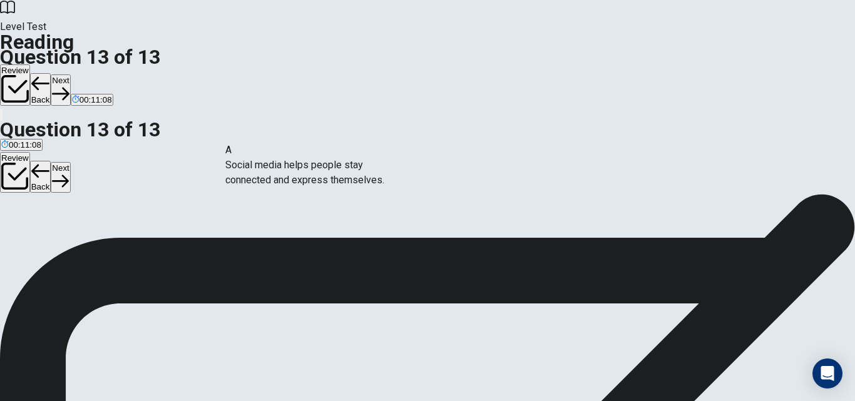
drag, startPoint x: 100, startPoint y: 151, endPoint x: 380, endPoint y: 232, distance: 291.8
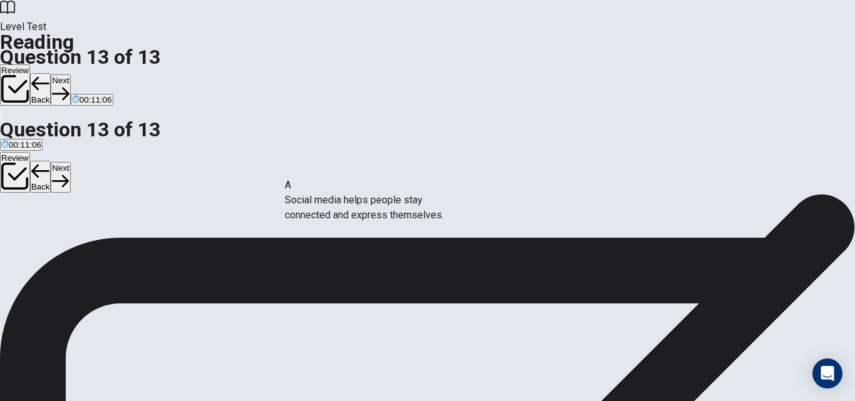
click at [70, 74] on button "Next" at bounding box center [60, 89] width 19 height 31
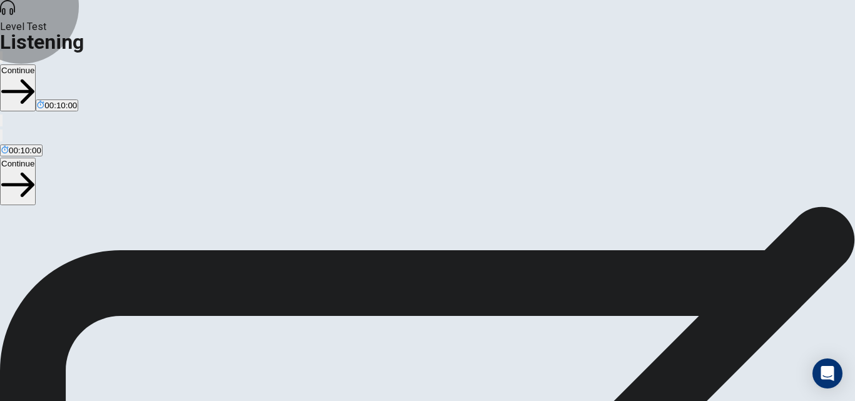
click at [36, 64] on button "Continue" at bounding box center [18, 87] width 36 height 47
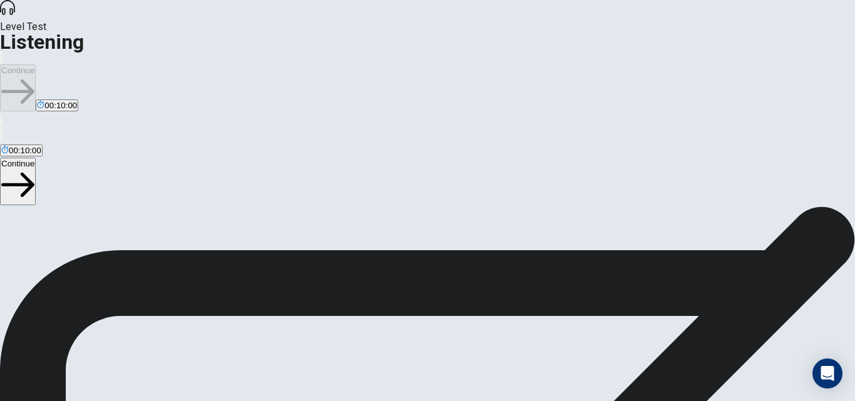
scroll to position [67, 0]
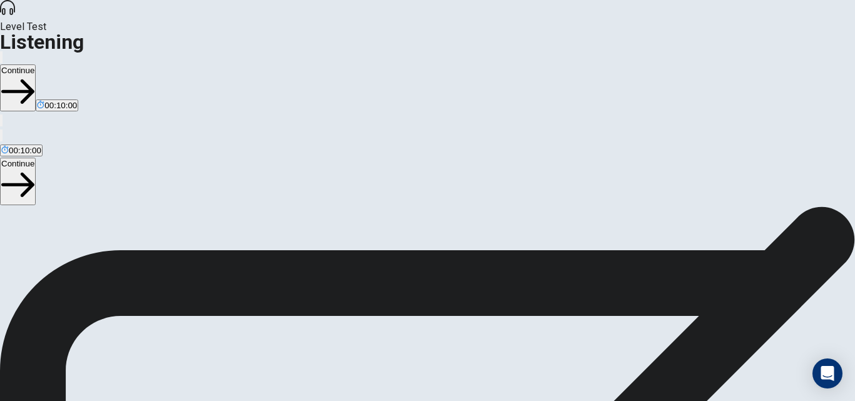
click at [36, 64] on button "Continue" at bounding box center [18, 87] width 36 height 47
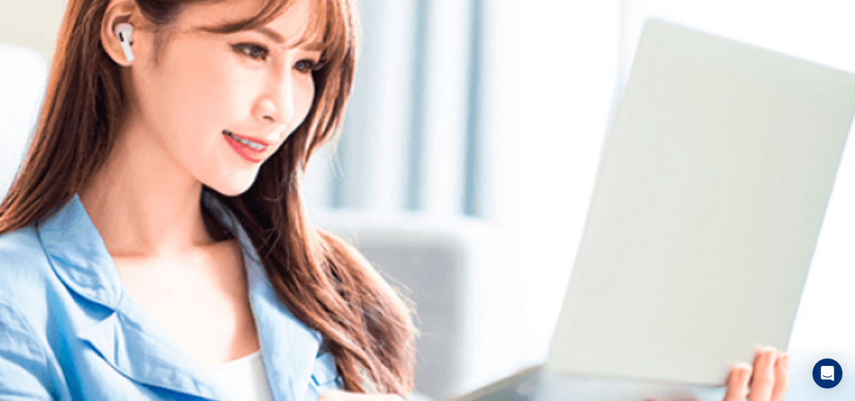
scroll to position [0, 0]
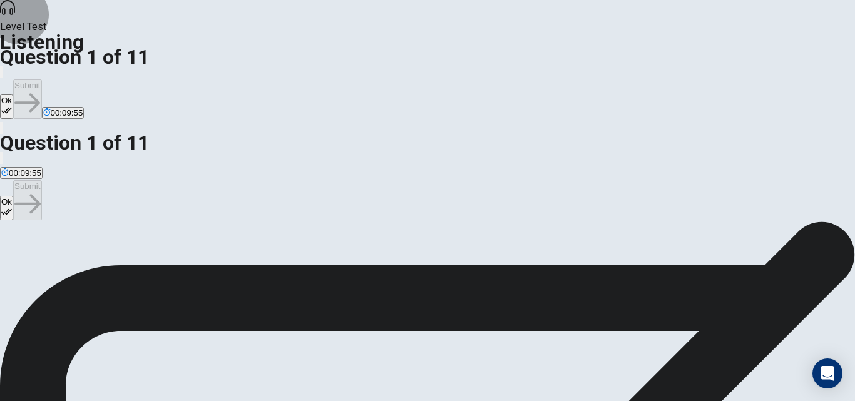
click at [13, 94] on button "Ok" at bounding box center [6, 106] width 13 height 24
click at [41, 79] on button "Submit" at bounding box center [27, 98] width 28 height 39
click at [13, 94] on button "Ok" at bounding box center [6, 106] width 13 height 24
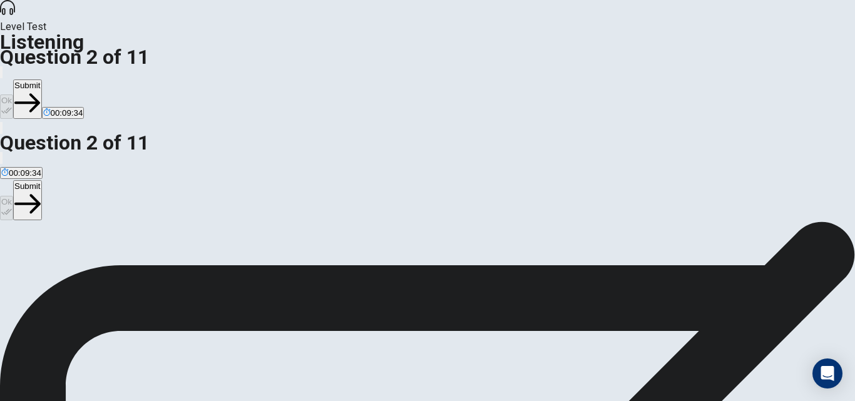
click at [41, 79] on button "Submit" at bounding box center [27, 98] width 28 height 39
click at [13, 94] on button "Ok" at bounding box center [6, 106] width 13 height 24
click at [41, 79] on button "Submit" at bounding box center [27, 98] width 28 height 39
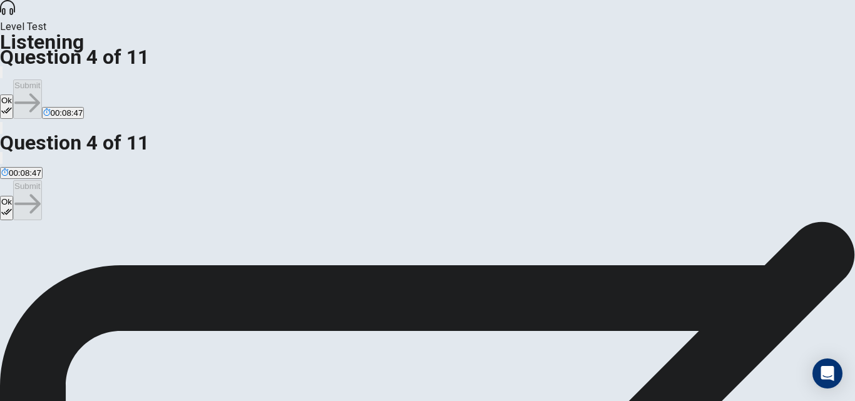
click at [13, 94] on button "Ok" at bounding box center [6, 106] width 13 height 24
click at [41, 79] on button "Submit" at bounding box center [27, 98] width 28 height 39
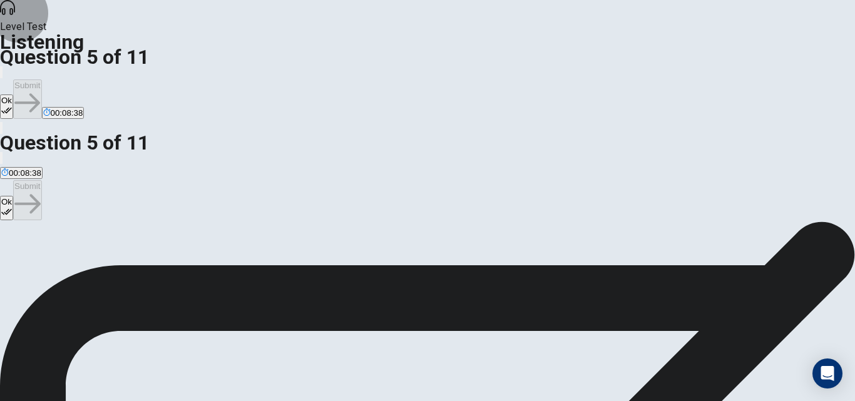
click at [13, 94] on button "Ok" at bounding box center [6, 106] width 13 height 24
click at [41, 79] on button "Submit" at bounding box center [27, 98] width 28 height 39
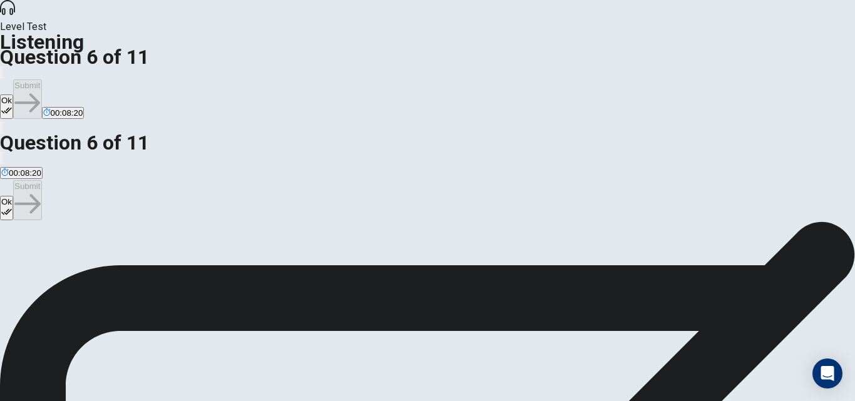
click at [13, 94] on button "Ok" at bounding box center [6, 106] width 13 height 24
click at [41, 79] on button "Submit" at bounding box center [27, 98] width 28 height 39
click at [13, 94] on button "Ok" at bounding box center [6, 106] width 13 height 24
click at [41, 79] on button "Submit" at bounding box center [27, 98] width 28 height 39
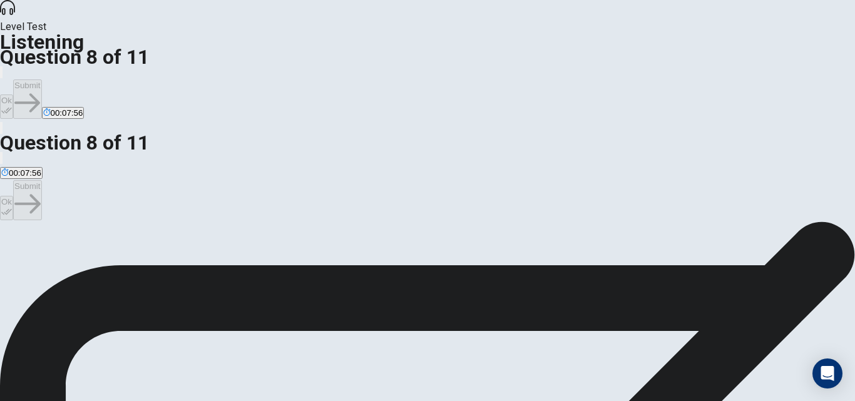
click at [13, 94] on button "Ok" at bounding box center [6, 106] width 13 height 24
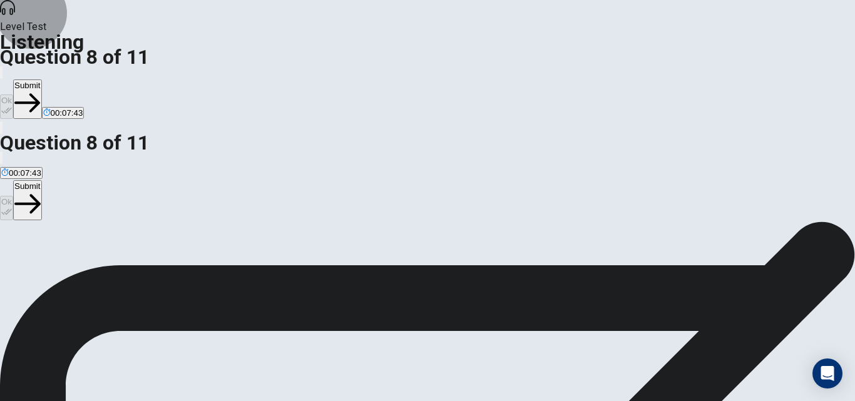
click at [41, 79] on button "Submit" at bounding box center [27, 98] width 28 height 39
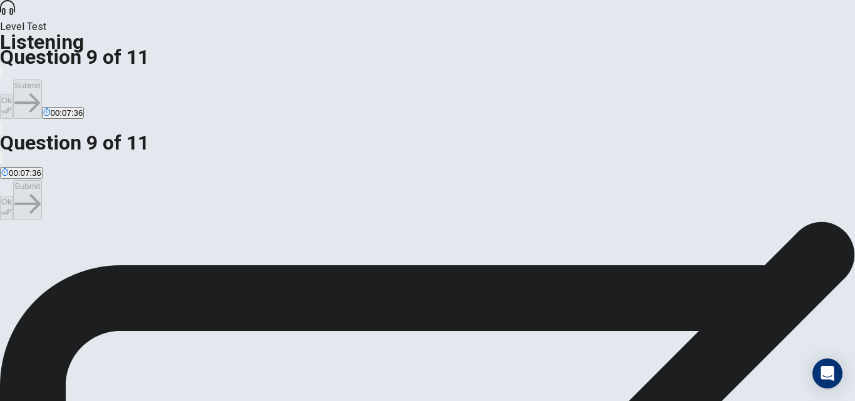
click at [13, 94] on button "Ok" at bounding box center [6, 106] width 13 height 24
click at [41, 79] on button "Submit" at bounding box center [27, 98] width 28 height 39
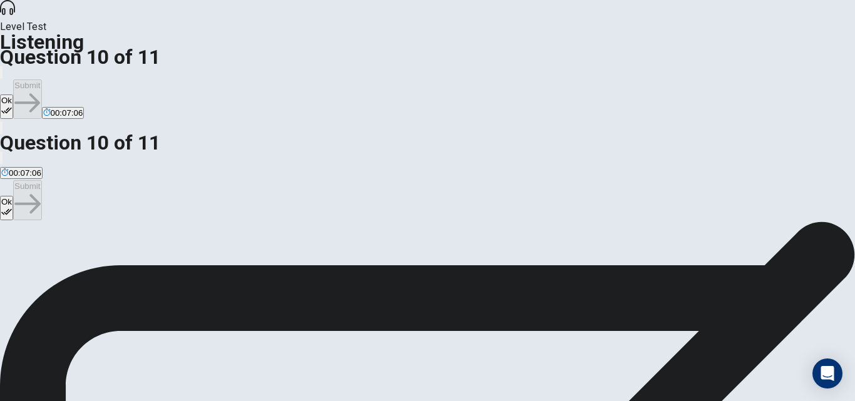
click at [13, 94] on button "Ok" at bounding box center [6, 106] width 13 height 24
click at [41, 79] on button "Submit" at bounding box center [27, 98] width 28 height 39
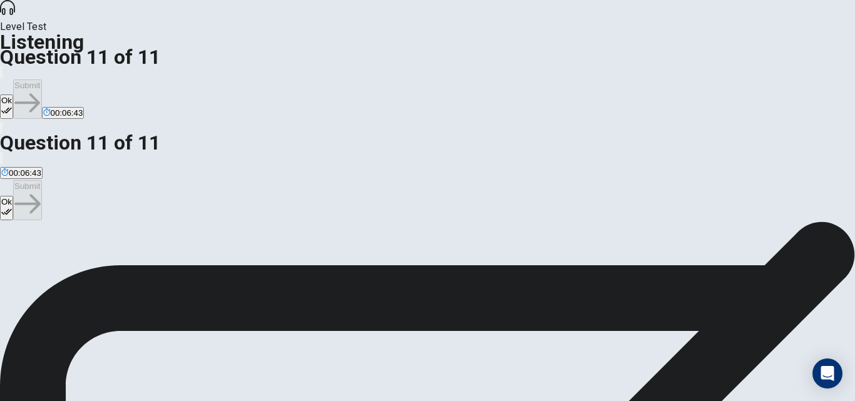
click at [13, 94] on button "Ok" at bounding box center [6, 106] width 13 height 24
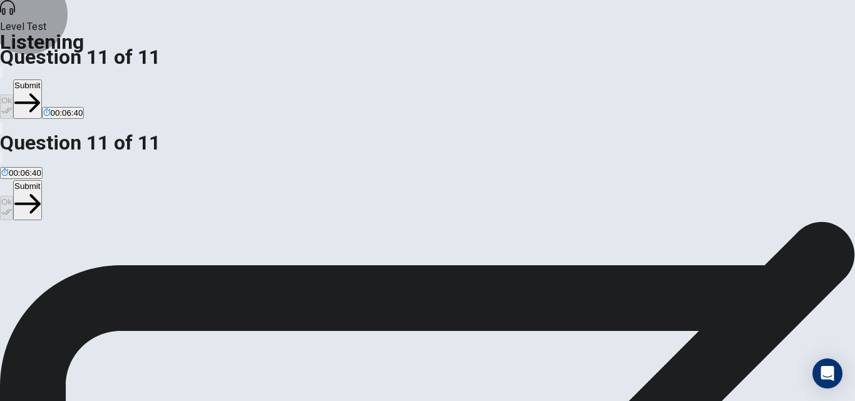
click at [41, 79] on button "Submit" at bounding box center [27, 98] width 28 height 39
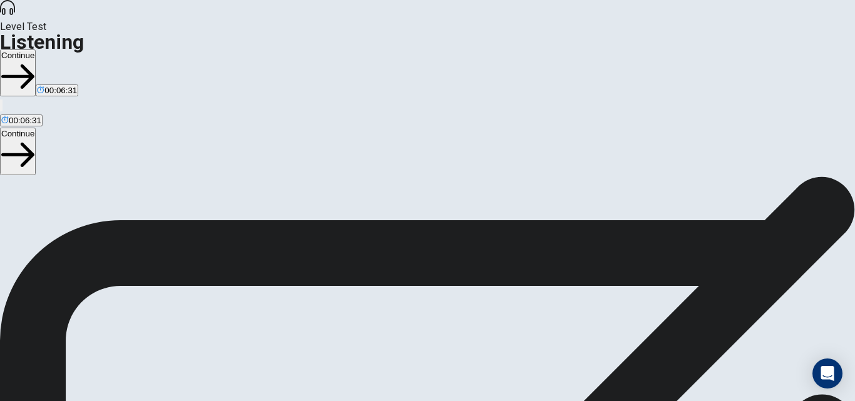
click at [36, 49] on button "Continue" at bounding box center [18, 72] width 36 height 47
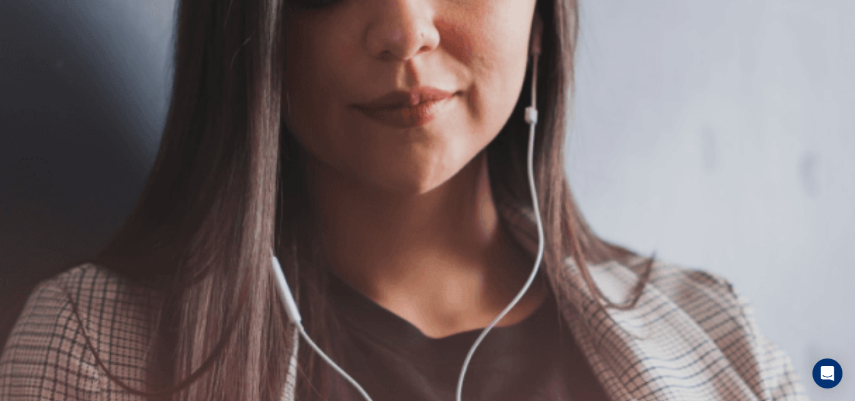
scroll to position [125, 0]
click at [36, 64] on button "Continue" at bounding box center [18, 87] width 36 height 47
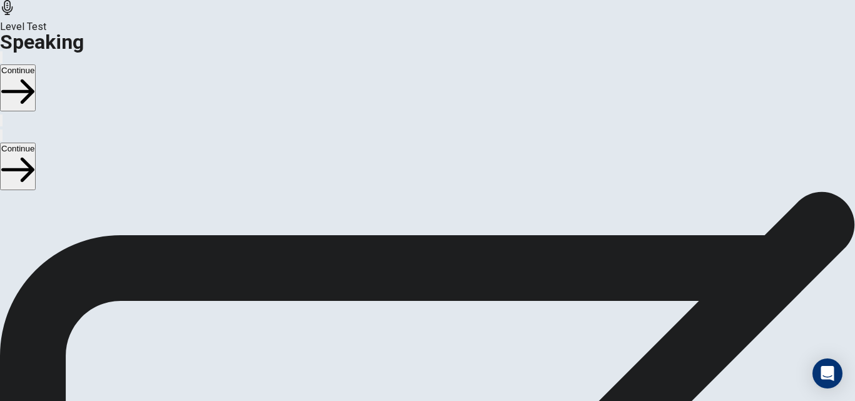
click at [645, 5] on div "Level Test Speaking Continue" at bounding box center [427, 64] width 855 height 128
click at [1, 60] on icon "button" at bounding box center [1, 60] width 0 height 0
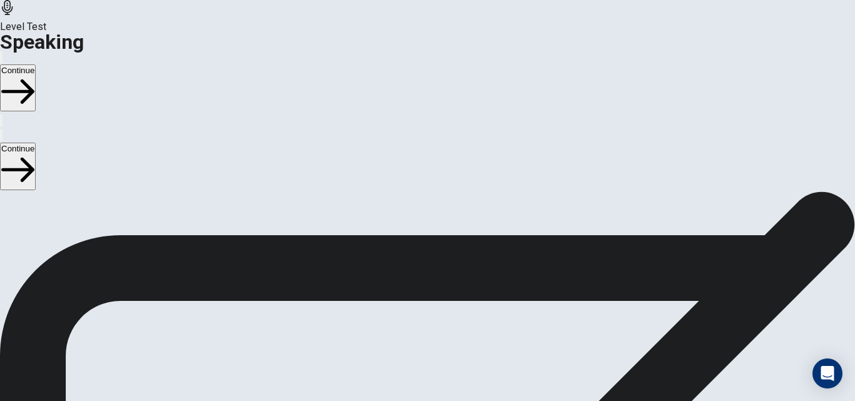
click at [36, 64] on button "Continue" at bounding box center [18, 87] width 36 height 47
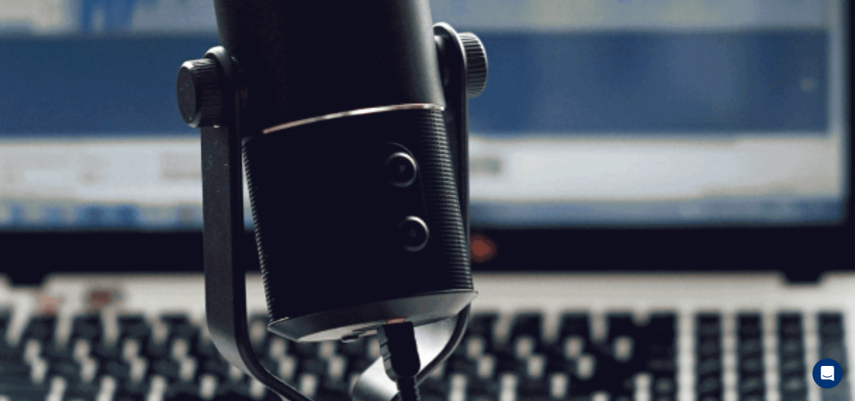
click at [824, 192] on div "Speaking Section Directions The Speaking Test will start now. There are 3 quest…" at bounding box center [427, 192] width 855 height 0
click at [36, 64] on button "Continue" at bounding box center [18, 87] width 36 height 47
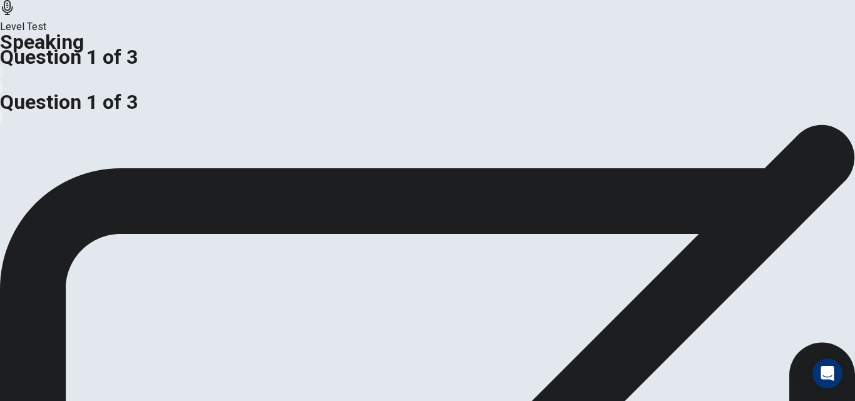
scroll to position [87, 0]
click at [1, 75] on icon "button" at bounding box center [1, 75] width 0 height 0
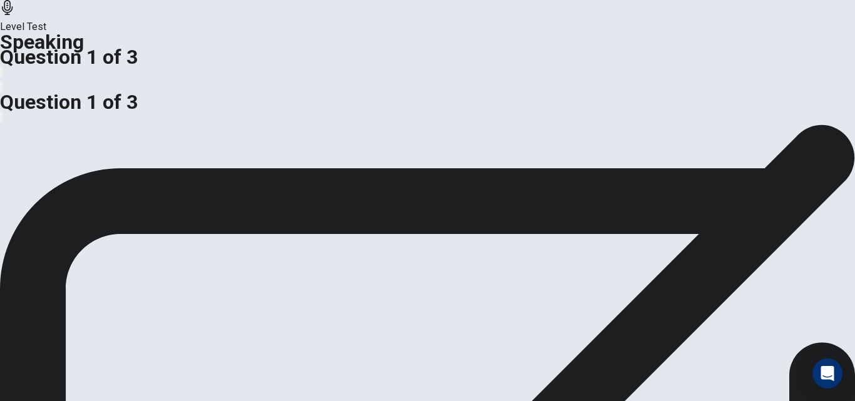
click at [1, 75] on icon "button" at bounding box center [1, 75] width 0 height 0
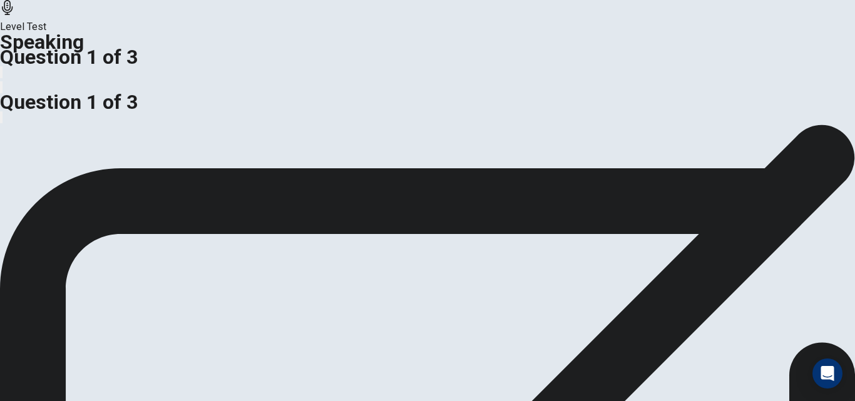
click at [3, 66] on button "button" at bounding box center [1, 72] width 3 height 12
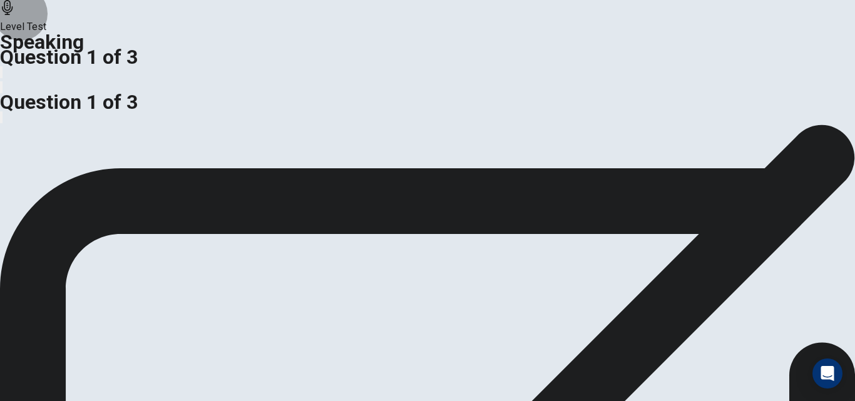
click at [16, 90] on icon "button" at bounding box center [8, 97] width 14 height 15
click at [439, 64] on div at bounding box center [427, 64] width 855 height 0
click at [457, 64] on div at bounding box center [427, 64] width 855 height 0
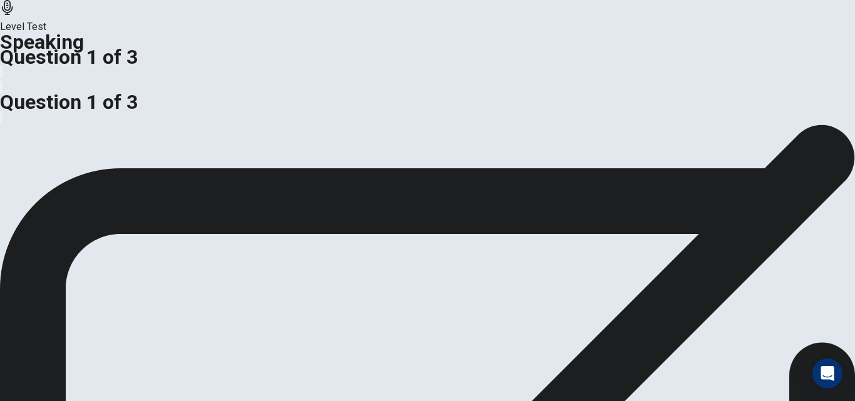
click at [457, 64] on div at bounding box center [427, 64] width 855 height 0
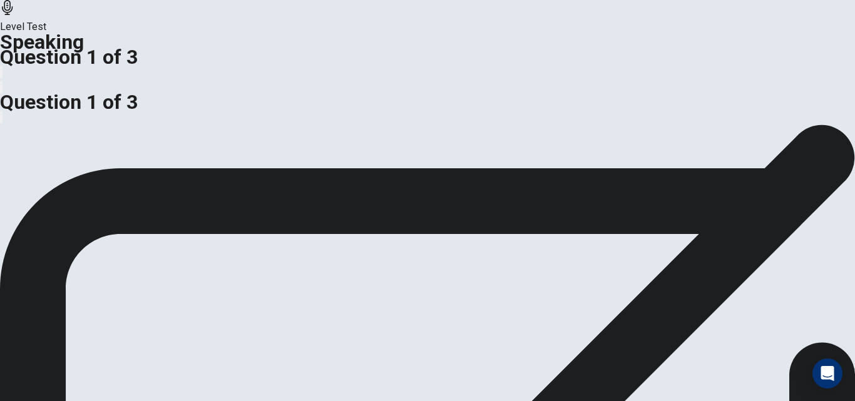
scroll to position [67, 0]
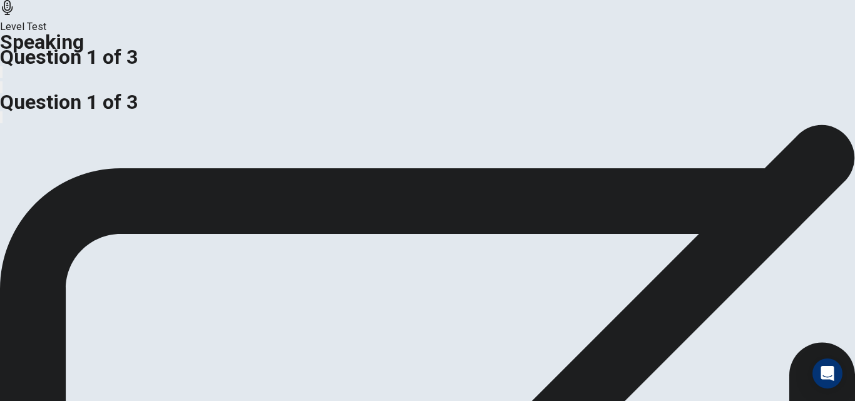
click at [3, 66] on button "button" at bounding box center [1, 72] width 3 height 12
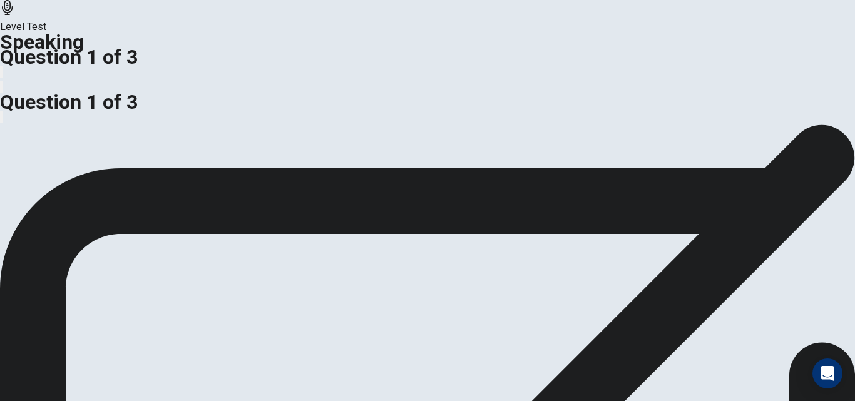
click at [1, 90] on icon "button" at bounding box center [1, 90] width 0 height 0
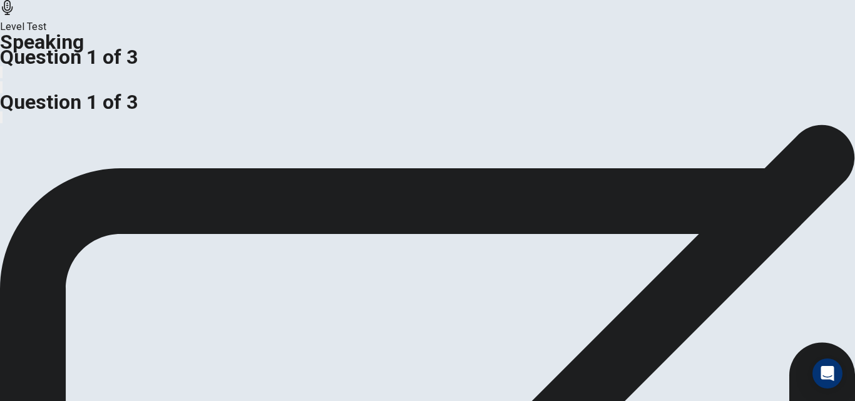
click at [457, 49] on div "Question 1 of 3" at bounding box center [427, 56] width 855 height 15
click at [470, 64] on div at bounding box center [427, 64] width 855 height 0
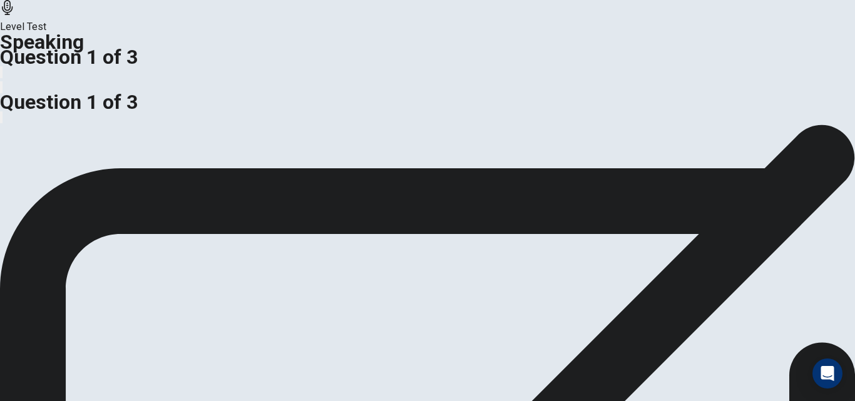
click at [1, 90] on icon "button" at bounding box center [1, 90] width 0 height 0
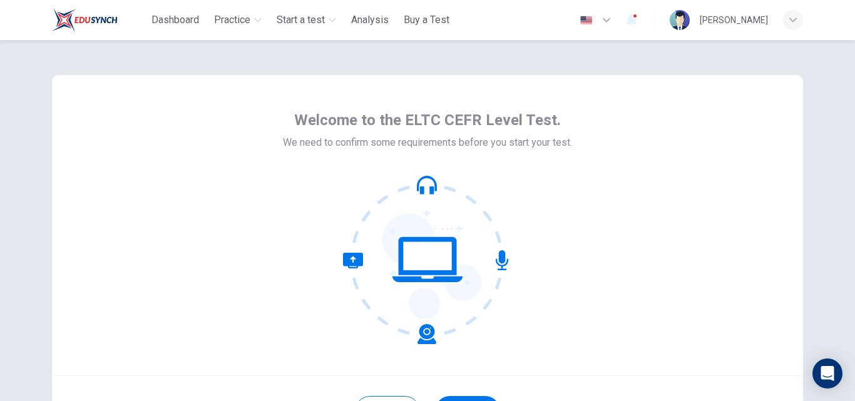
scroll to position [120, 0]
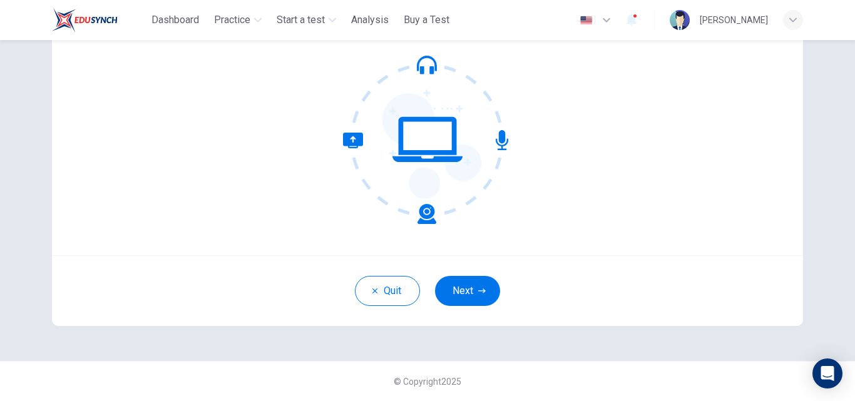
click at [457, 354] on div "Welcome to the ELTC CEFR Level Test. We need to confirm some requirements befor…" at bounding box center [427, 140] width 791 height 441
click at [474, 350] on div "Welcome to the ELTC CEFR Level Test. We need to confirm some requirements befor…" at bounding box center [427, 140] width 791 height 441
click at [457, 350] on div "Welcome to the ELTC CEFR Level Test. We need to confirm some requirements befor…" at bounding box center [427, 140] width 791 height 441
click at [457, 351] on div "Welcome to the ELTC CEFR Level Test. We need to confirm some requirements befor…" at bounding box center [427, 140] width 791 height 441
click at [462, 347] on div "Welcome to the ELTC CEFR Level Test. We need to confirm some requirements befor…" at bounding box center [427, 140] width 791 height 441
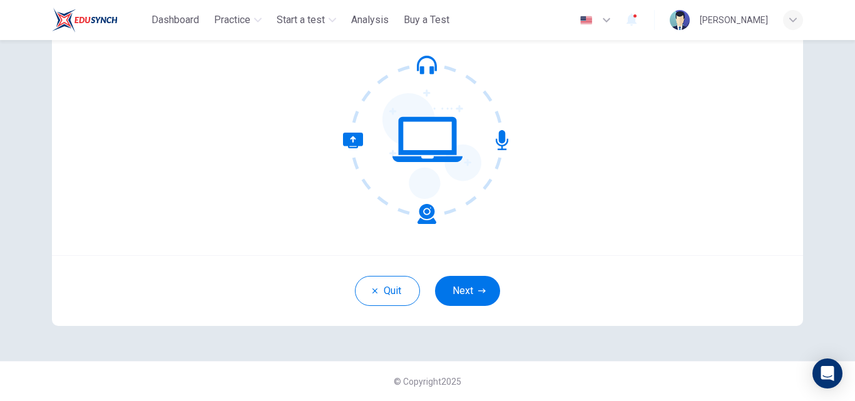
click at [445, 352] on div "Welcome to the ELTC CEFR Level Test. We need to confirm some requirements befor…" at bounding box center [427, 140] width 791 height 441
click at [456, 354] on div "Welcome to the ELTC CEFR Level Test. We need to confirm some requirements befor…" at bounding box center [427, 140] width 791 height 441
click at [468, 295] on button "Next" at bounding box center [467, 291] width 65 height 30
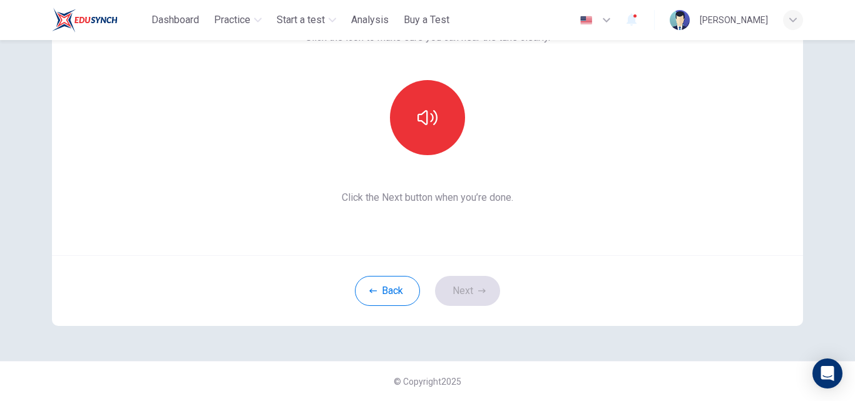
scroll to position [0, 0]
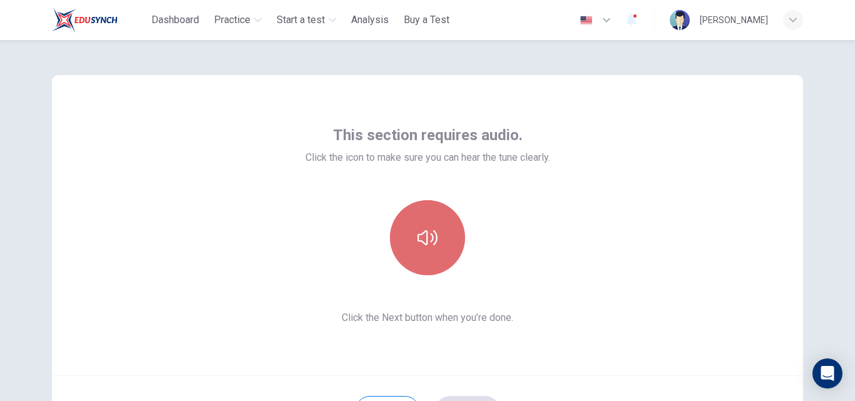
click at [409, 230] on button "button" at bounding box center [427, 237] width 75 height 75
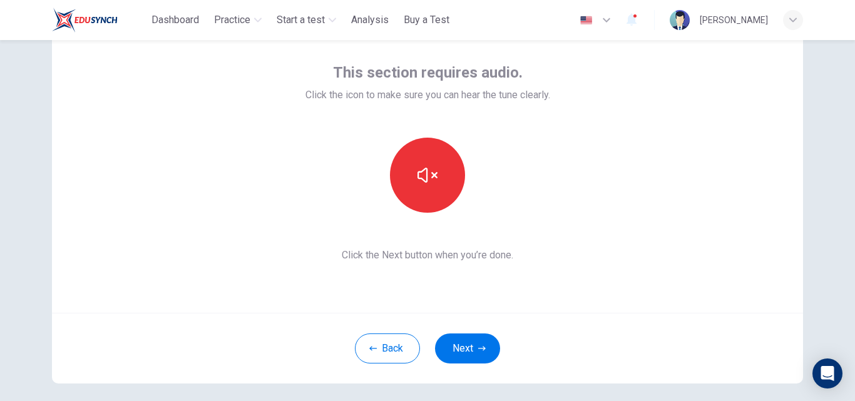
scroll to position [120, 0]
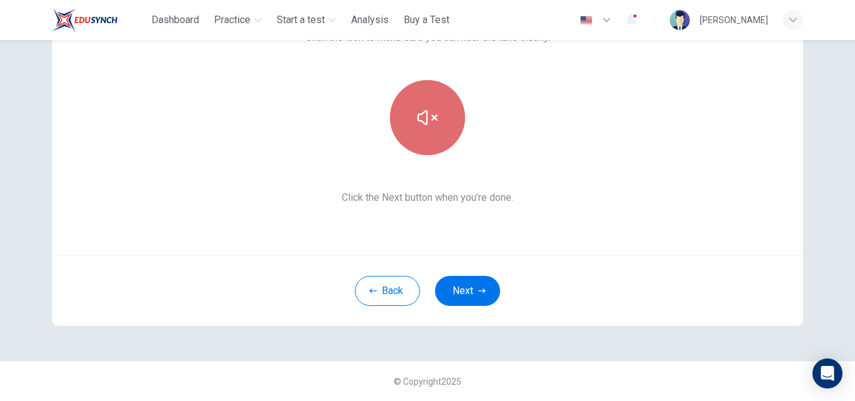
click at [426, 120] on icon "button" at bounding box center [427, 118] width 20 height 20
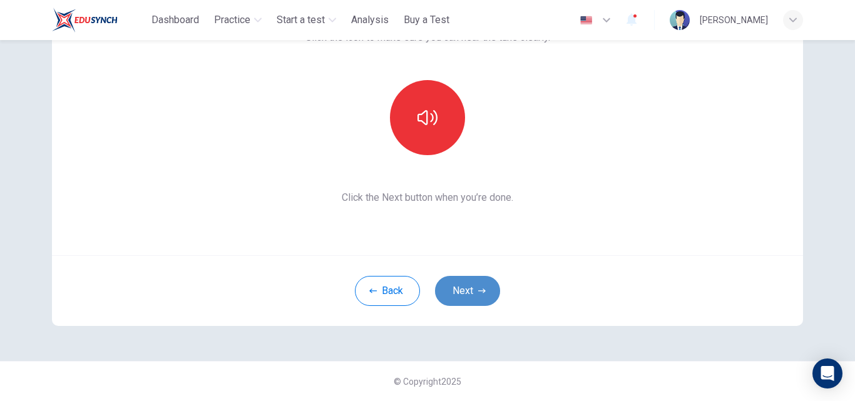
click at [464, 294] on button "Next" at bounding box center [467, 291] width 65 height 30
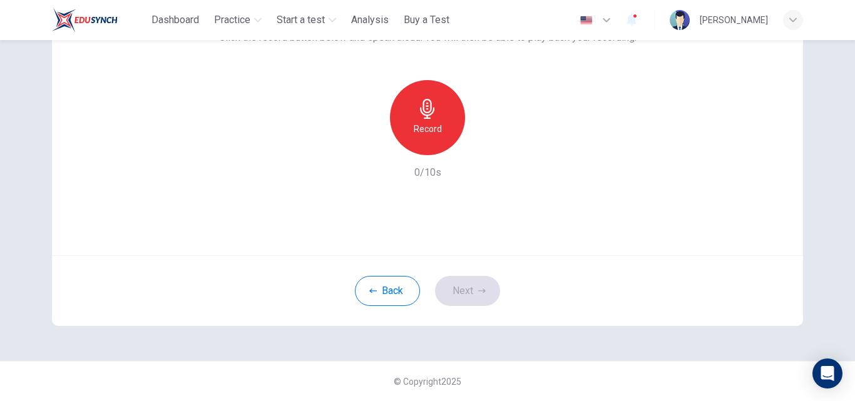
click at [429, 121] on div "Record" at bounding box center [427, 117] width 75 height 75
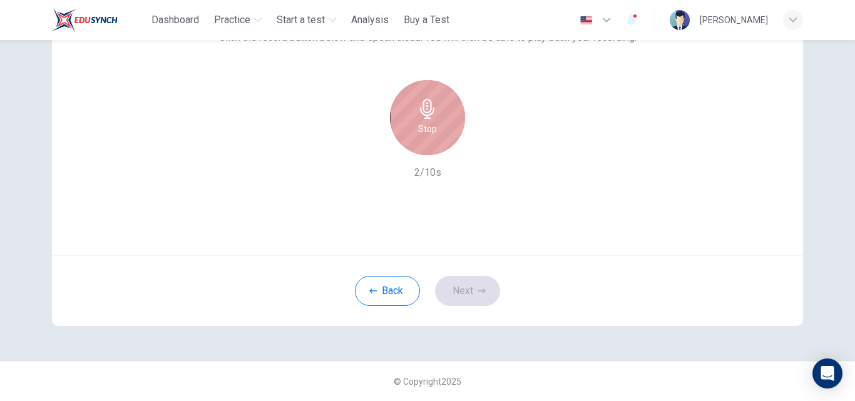
click at [412, 119] on div "Stop" at bounding box center [427, 117] width 75 height 75
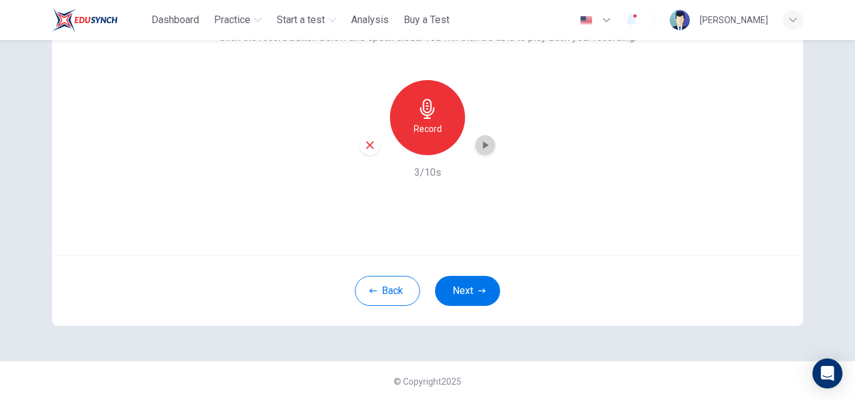
click at [484, 146] on icon "button" at bounding box center [485, 145] width 13 height 13
click at [467, 289] on button "Next" at bounding box center [467, 291] width 65 height 30
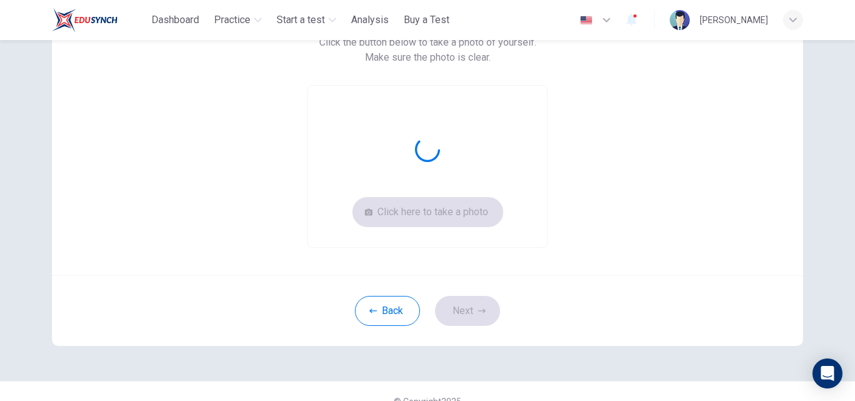
click at [591, 228] on div "Take a photo of yourself. Click the button below to take a photo of yourself. M…" at bounding box center [428, 126] width 566 height 243
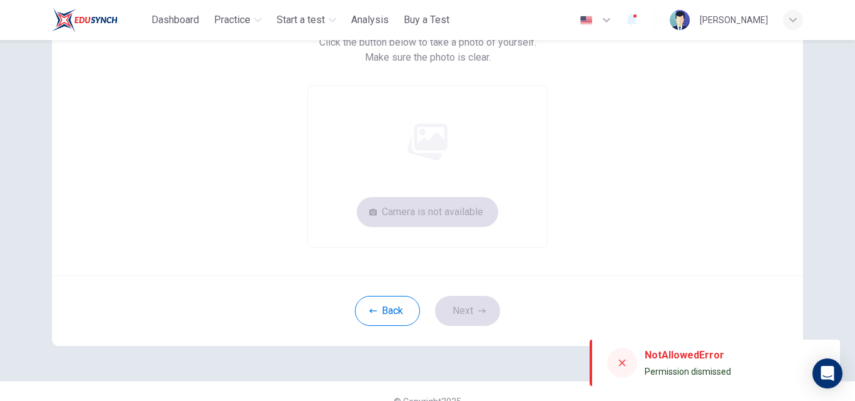
scroll to position [0, 0]
